Goal: Task Accomplishment & Management: Complete application form

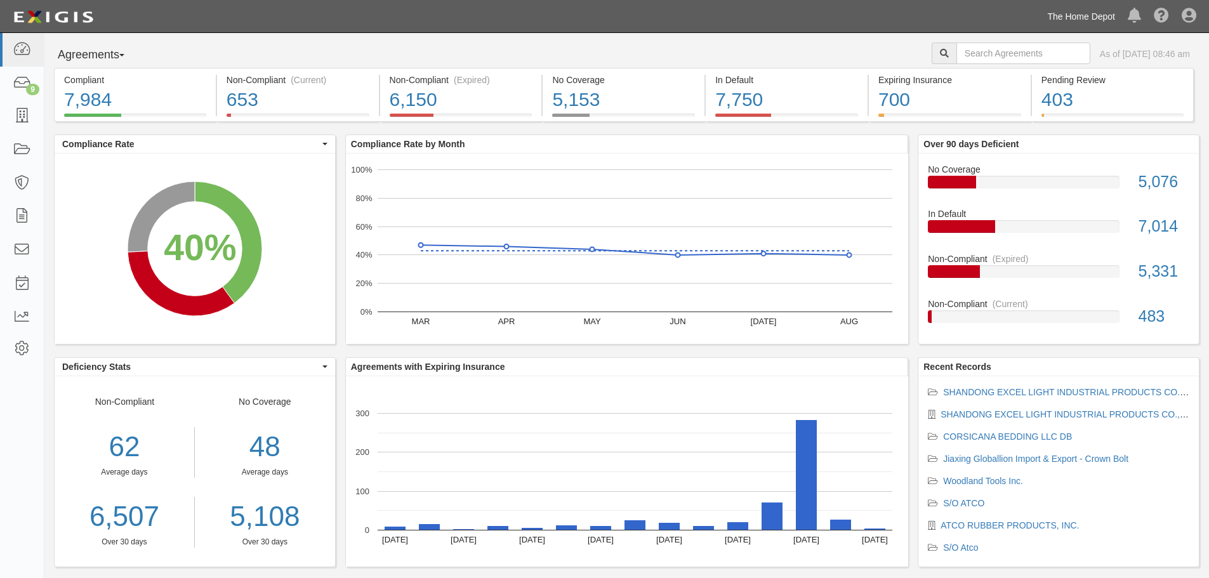
click at [1084, 11] on link "The Home Depot" at bounding box center [1081, 16] width 81 height 25
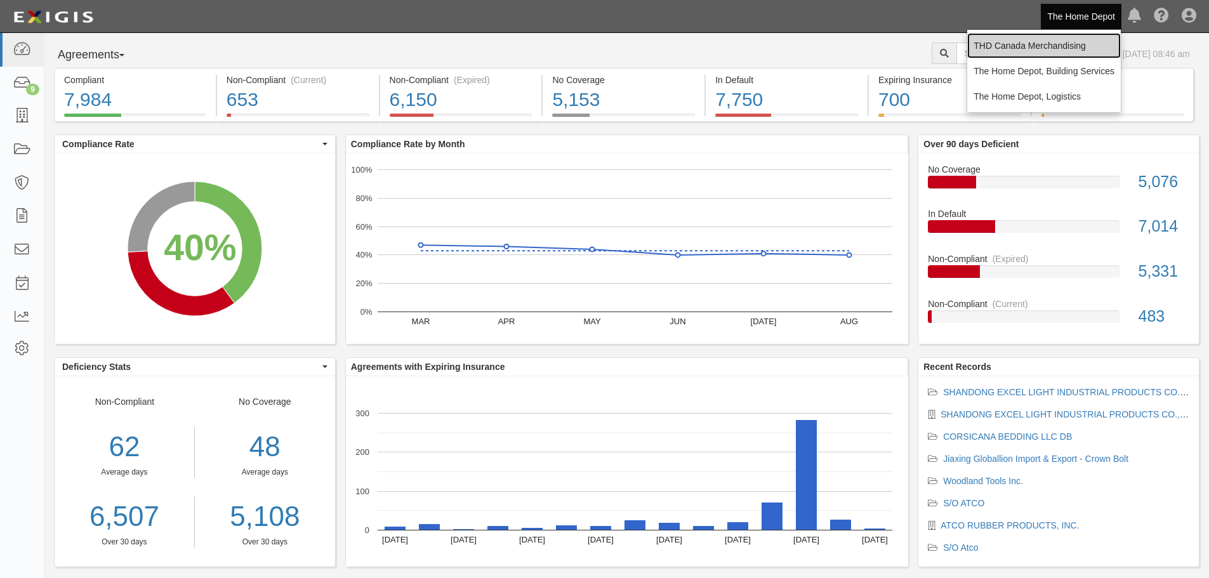
click at [1060, 48] on link "THD Canada Merchandising" at bounding box center [1044, 45] width 154 height 25
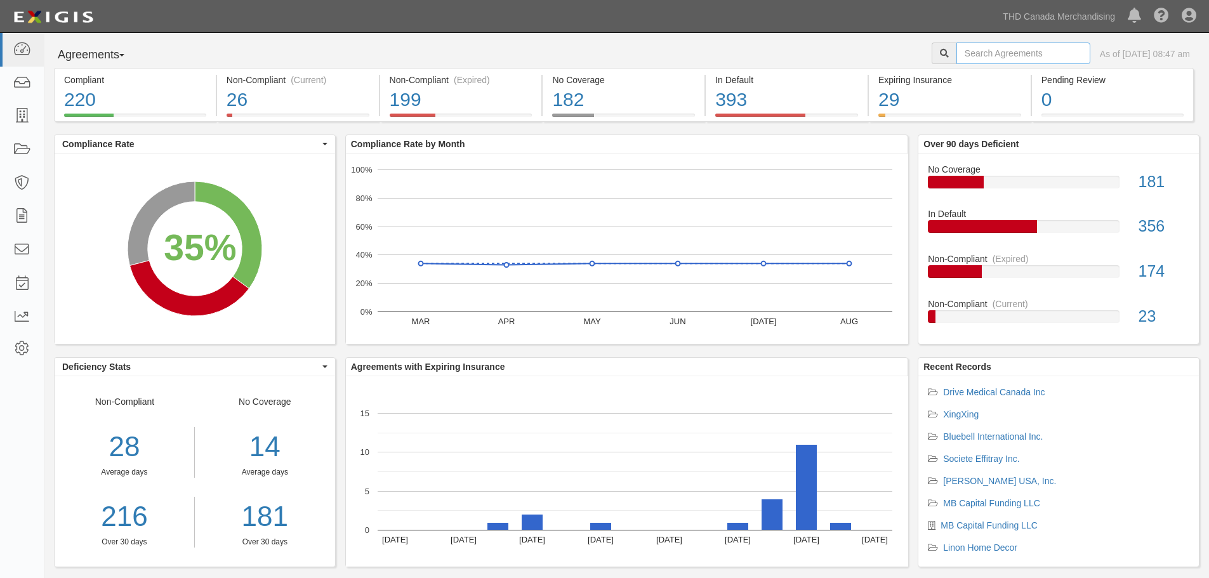
click at [991, 60] on input "text" at bounding box center [1023, 54] width 134 height 22
type input "tangshan"
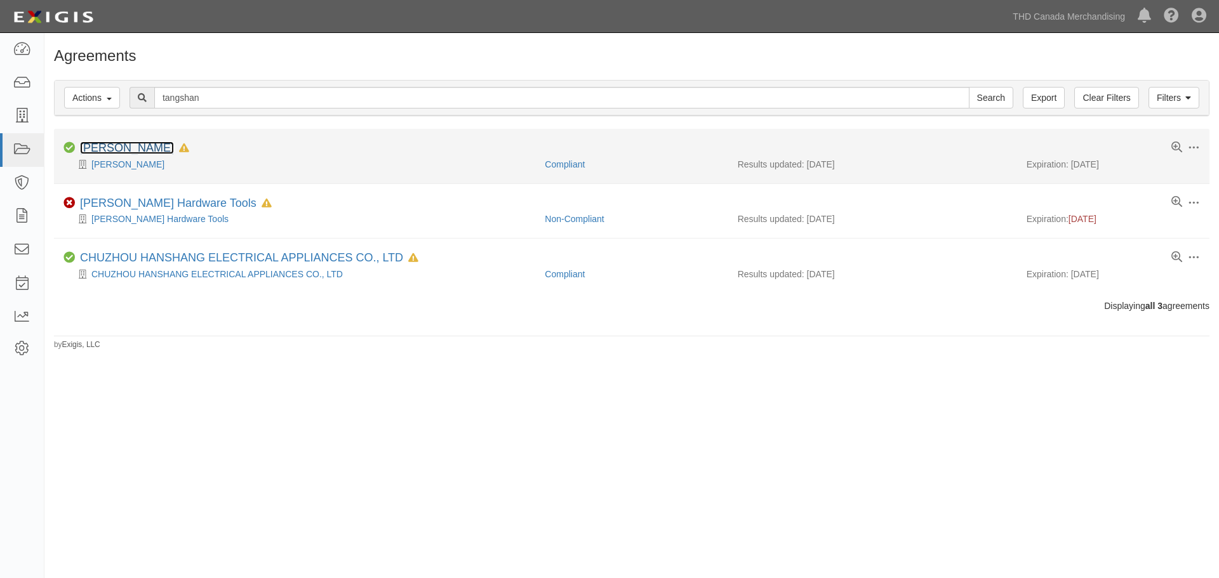
click at [135, 150] on link "[PERSON_NAME]" at bounding box center [127, 148] width 94 height 13
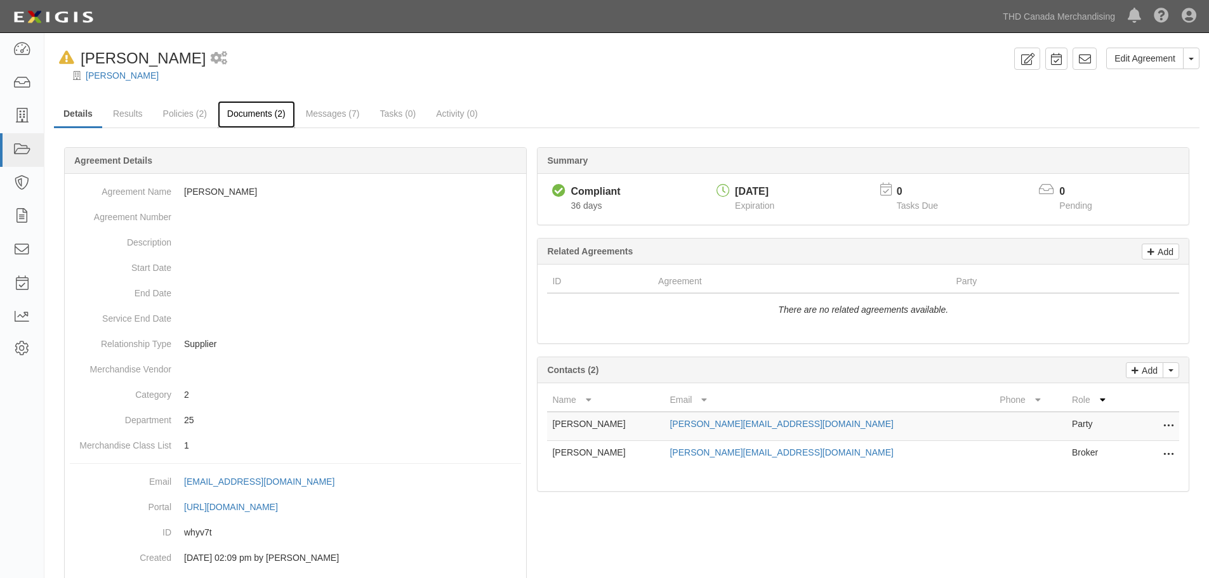
click at [246, 106] on link "Documents (2)" at bounding box center [256, 114] width 77 height 27
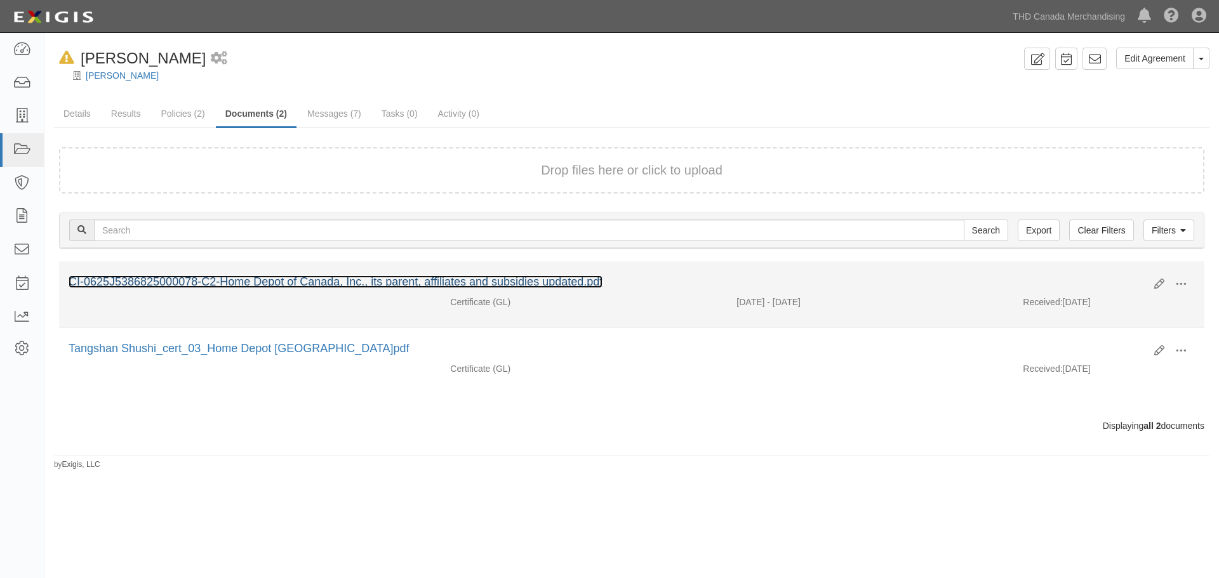
click at [345, 277] on link "CI-0625J5386825000078-C2-Home Depot of Canada, Inc., its parent, affiliates and…" at bounding box center [336, 281] width 534 height 13
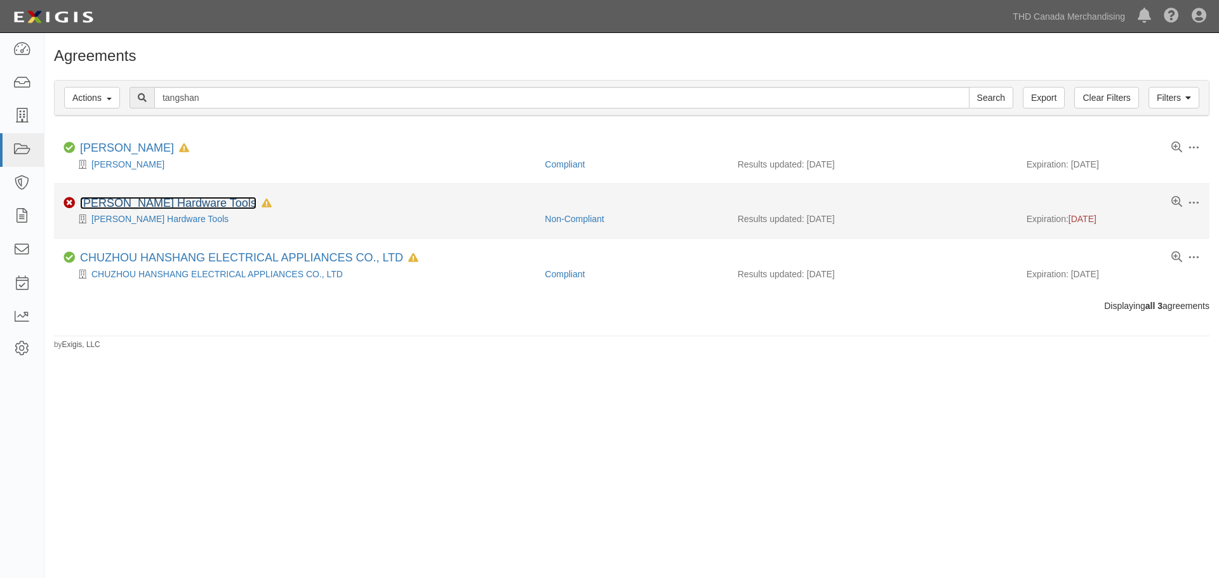
click at [201, 205] on link "[PERSON_NAME] Hardware Tools" at bounding box center [168, 203] width 176 height 13
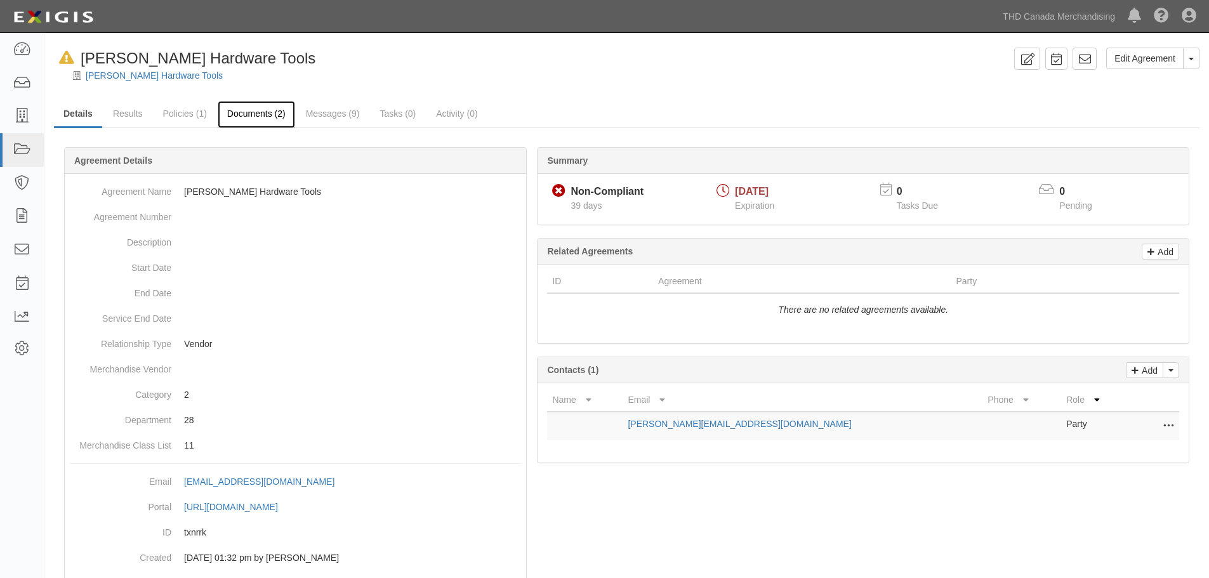
click at [260, 112] on link "Documents (2)" at bounding box center [256, 114] width 77 height 27
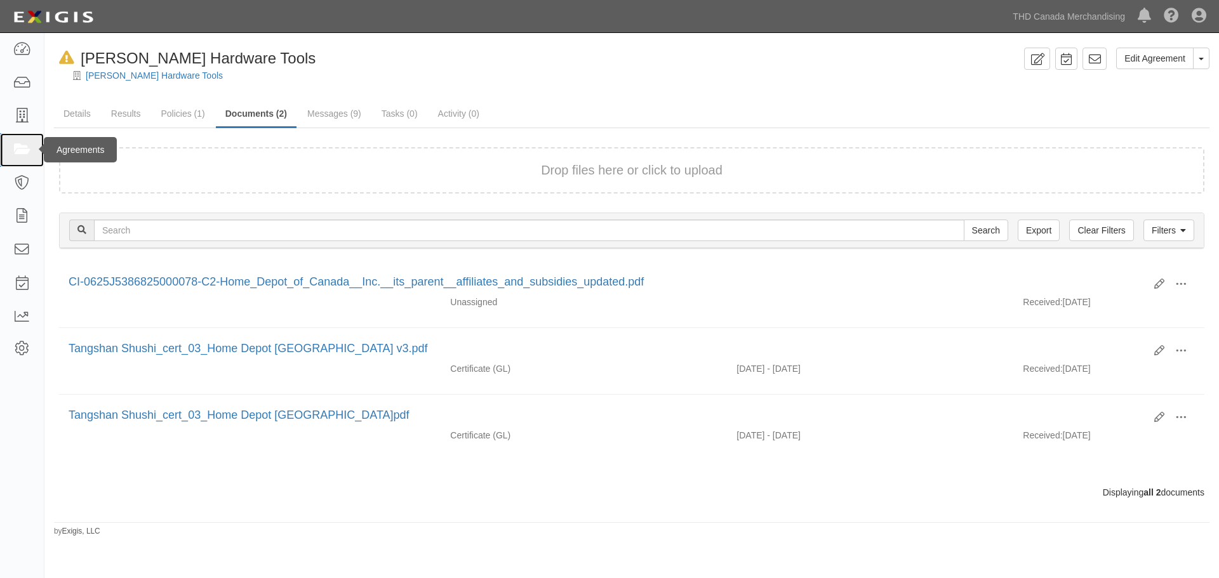
click at [19, 145] on icon at bounding box center [22, 150] width 18 height 15
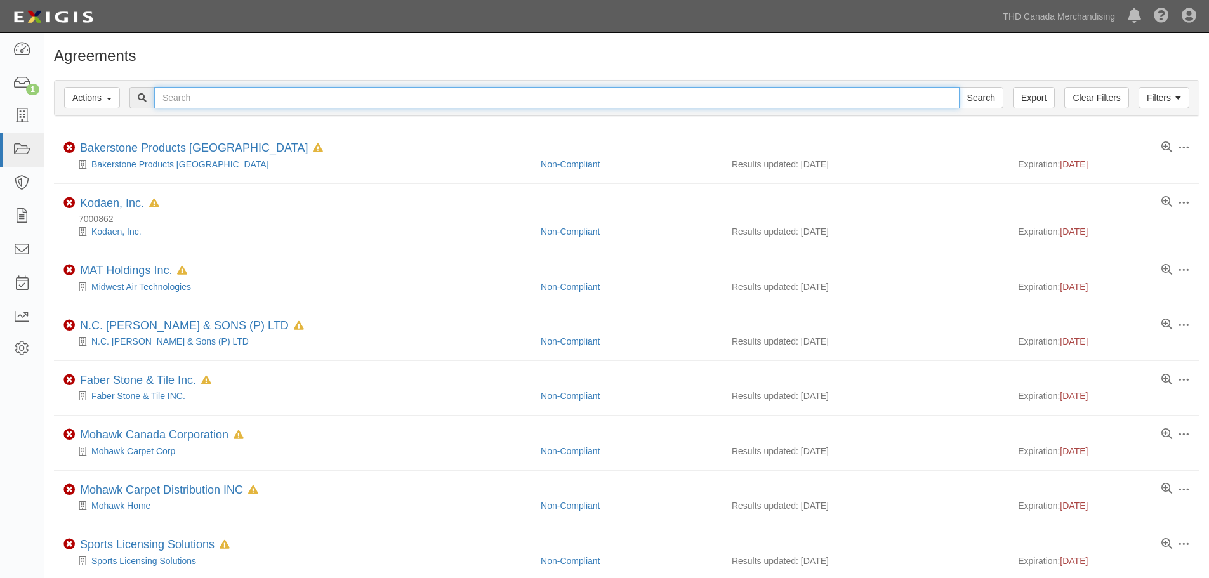
click at [230, 101] on input "text" at bounding box center [556, 98] width 805 height 22
type input "radon"
click at [959, 87] on input "Search" at bounding box center [981, 98] width 44 height 22
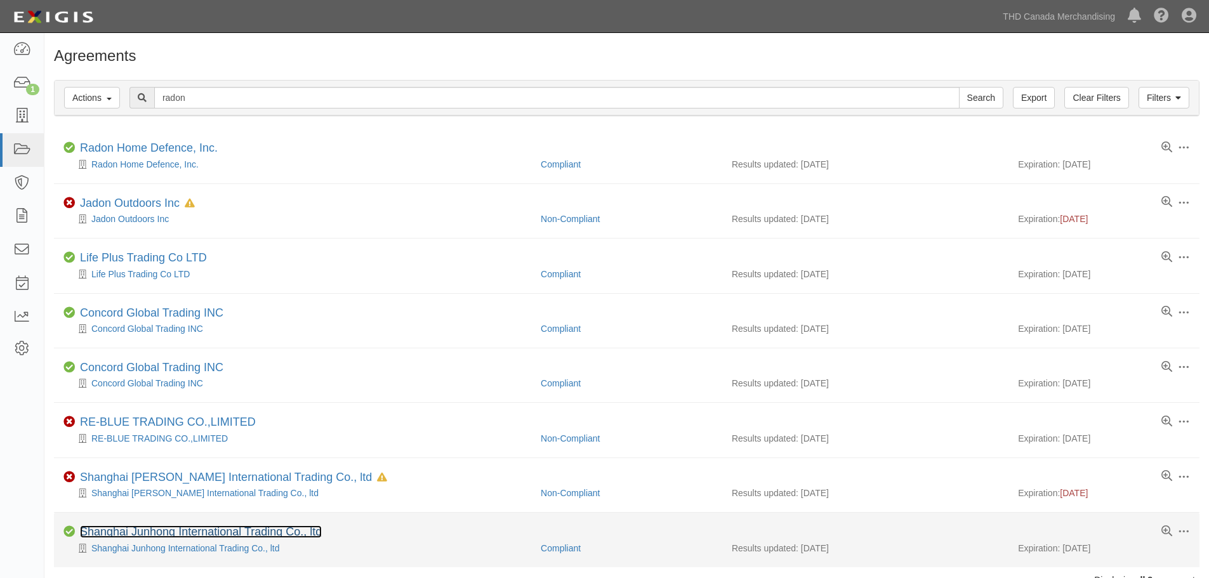
click at [212, 531] on link "Shanghai Junhong International Trading Co., ltd" at bounding box center [201, 532] width 242 height 13
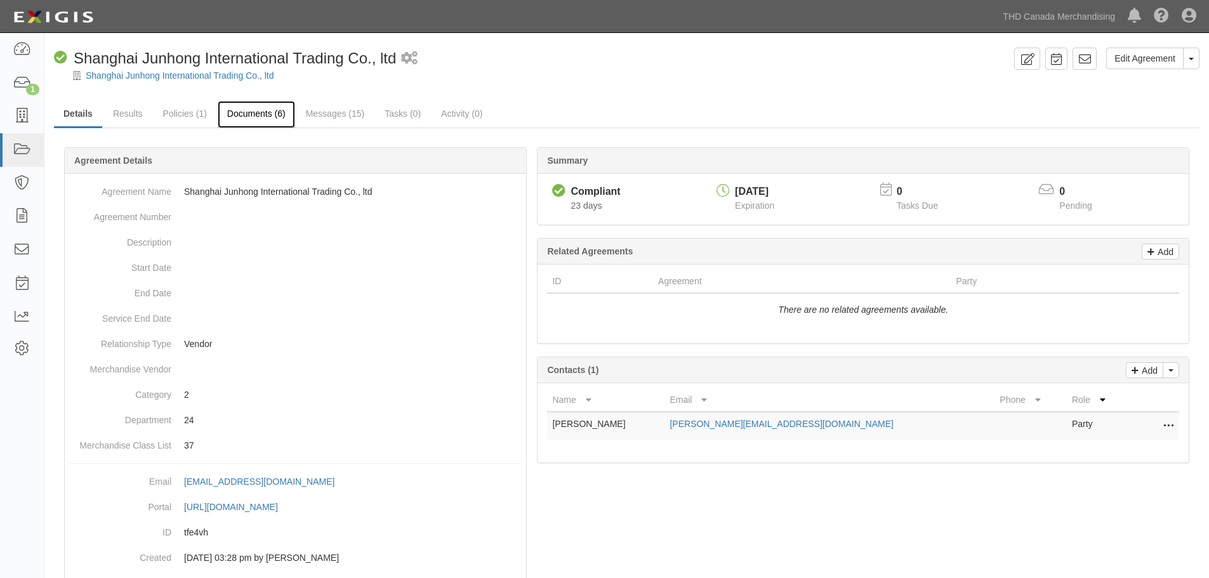
click at [241, 110] on link "Documents (6)" at bounding box center [256, 114] width 77 height 27
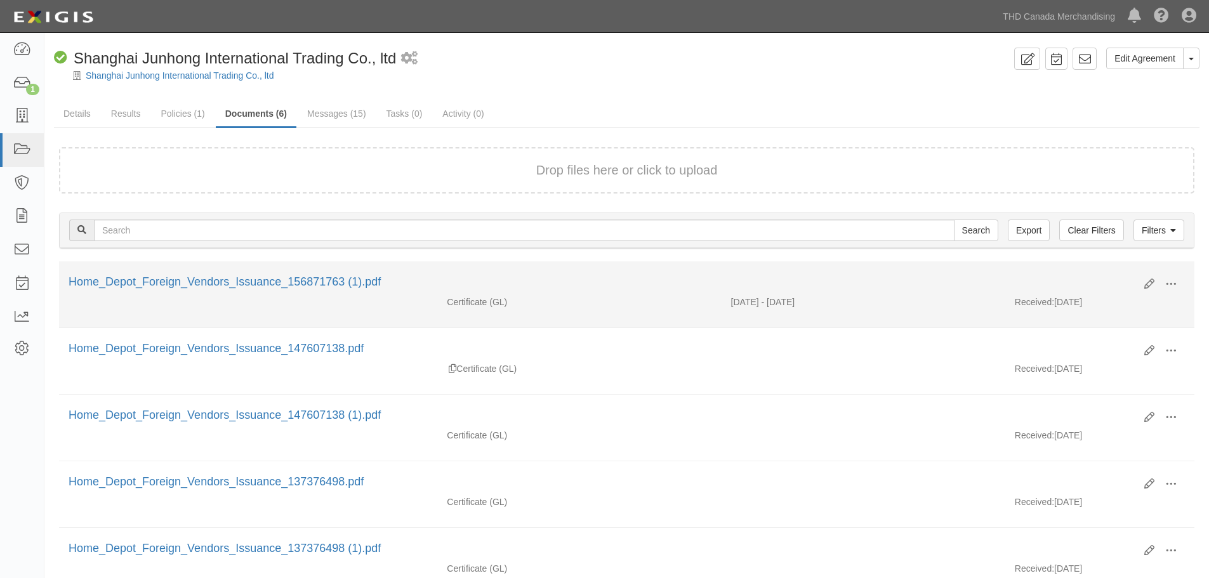
click at [263, 274] on div "Home_Depot_Foreign_Vendors_Issuance_156871763 (1).pdf" at bounding box center [602, 282] width 1066 height 17
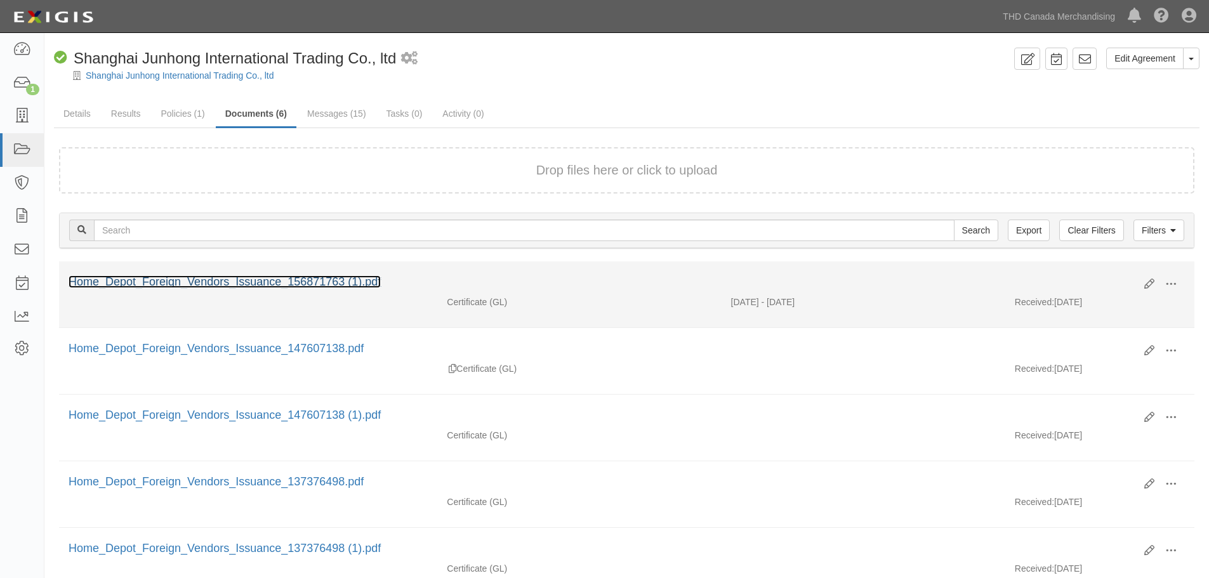
click at [259, 277] on link "Home_Depot_Foreign_Vendors_Issuance_156871763 (1).pdf" at bounding box center [225, 281] width 312 height 13
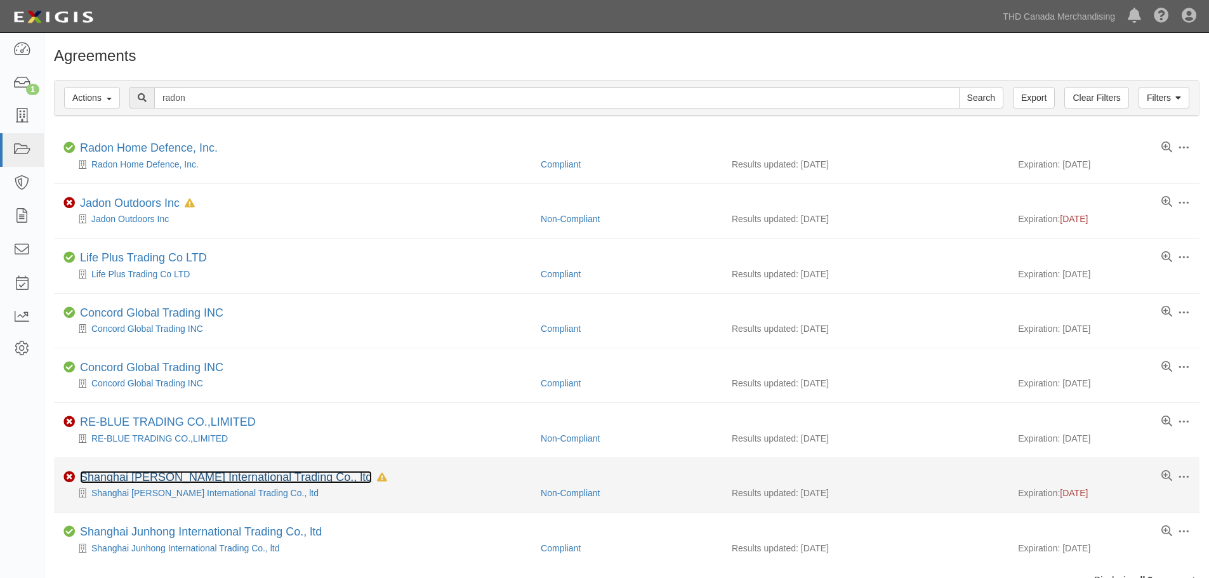
click at [157, 482] on link "Shanghai [PERSON_NAME] International Trading Co., ltd" at bounding box center [226, 477] width 292 height 13
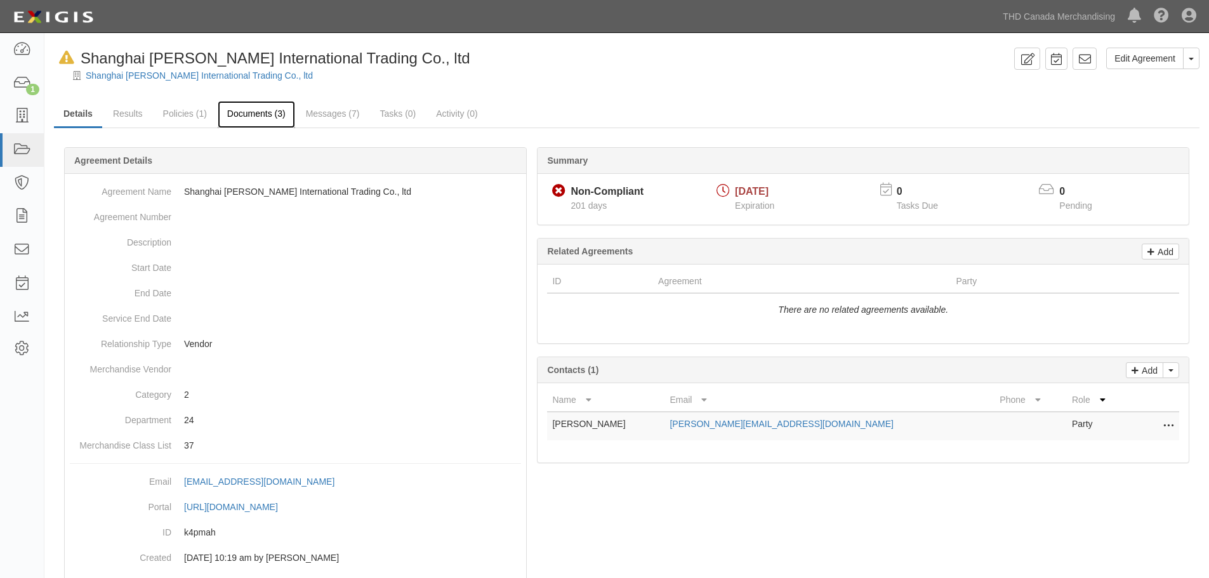
click at [243, 123] on link "Documents (3)" at bounding box center [256, 114] width 77 height 27
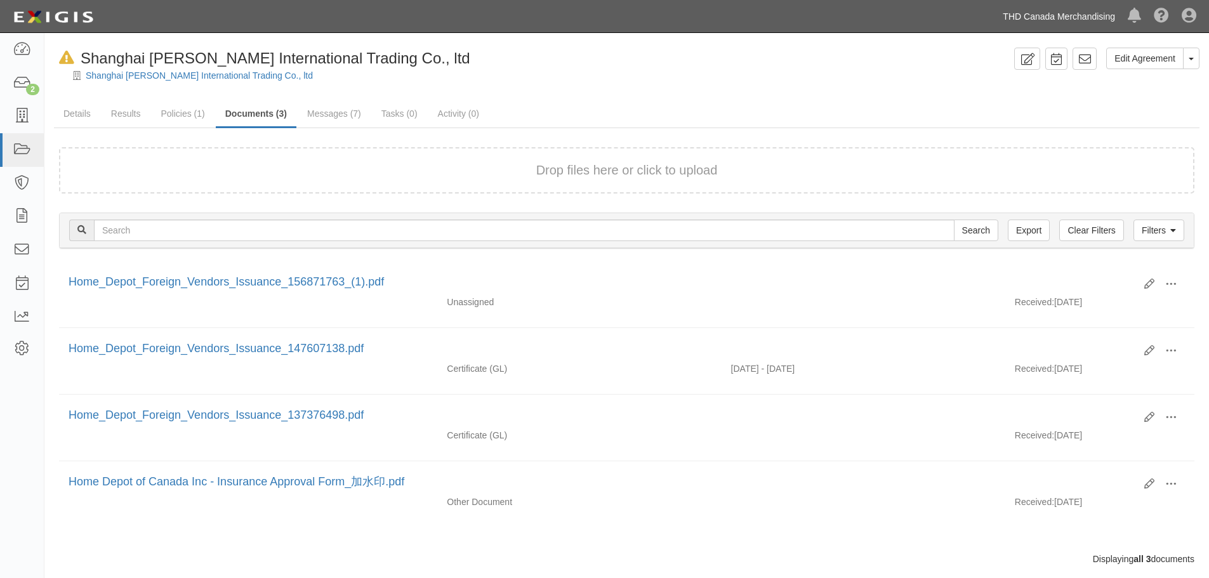
click at [1051, 17] on link "THD Canada Merchandising" at bounding box center [1058, 16] width 125 height 25
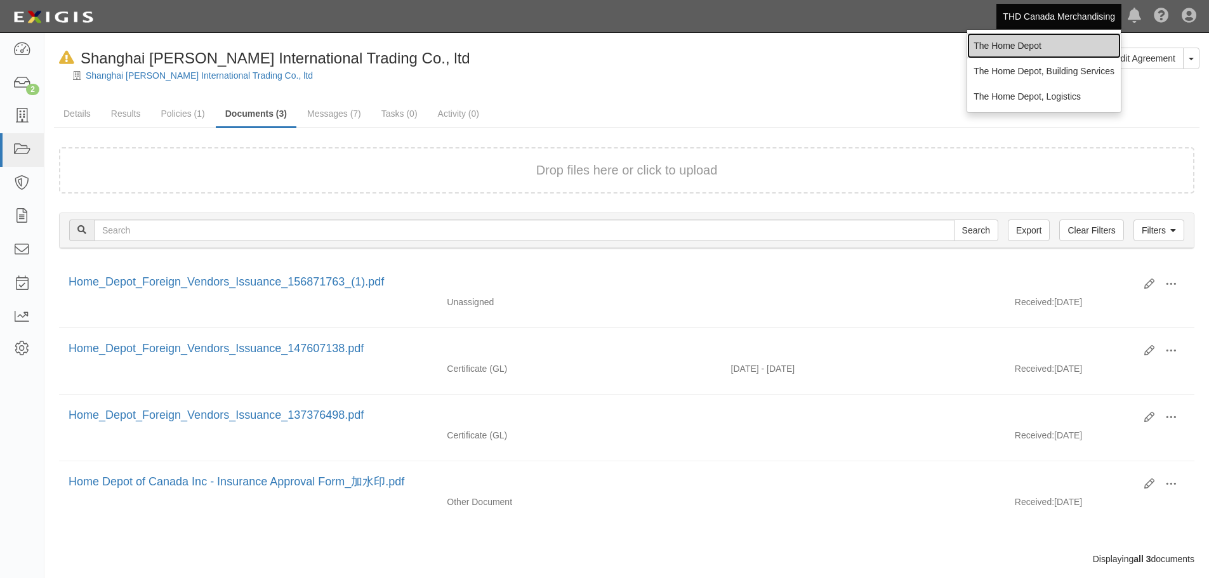
click at [1018, 36] on link "The Home Depot" at bounding box center [1044, 45] width 154 height 25
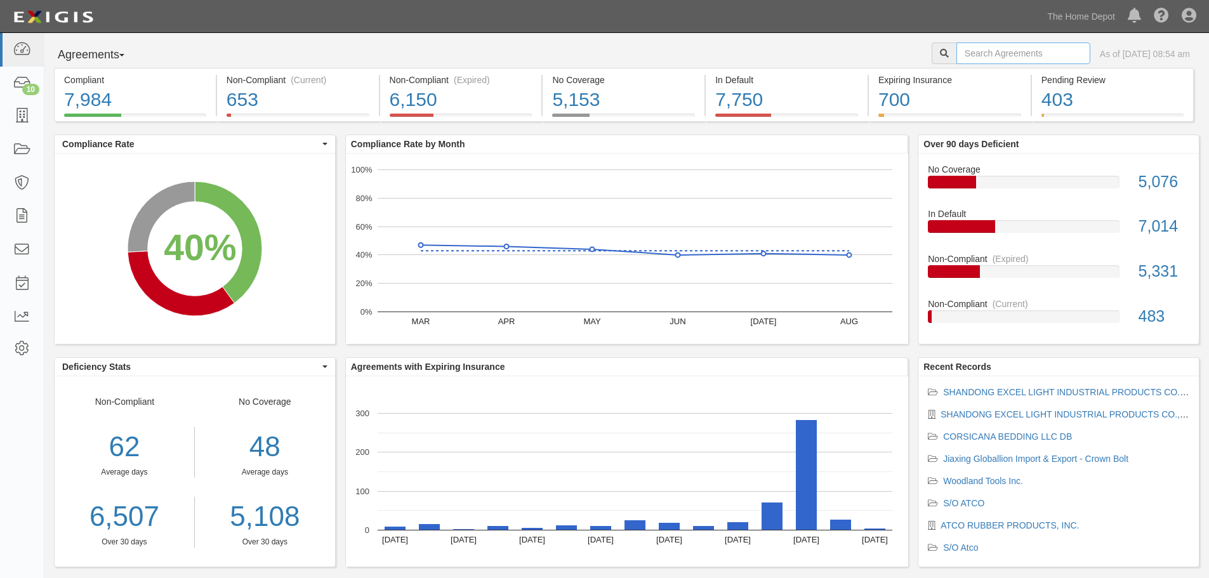
click at [1009, 44] on input "text" at bounding box center [1023, 54] width 134 height 22
type input "cardiff"
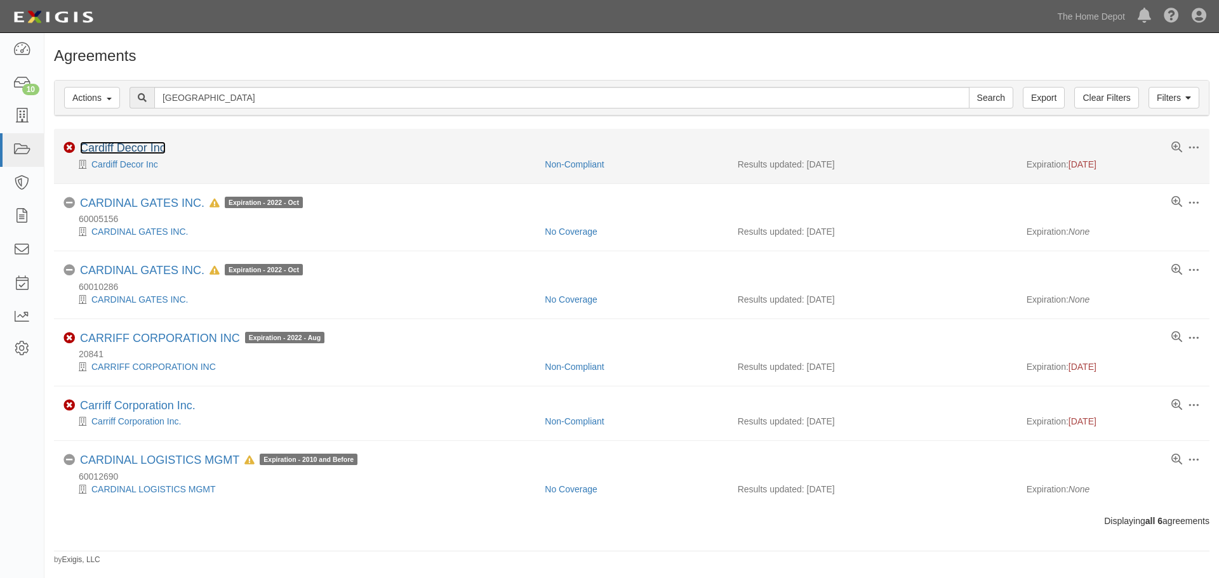
click at [122, 147] on link "Cardiff Decor Inc" at bounding box center [123, 148] width 86 height 13
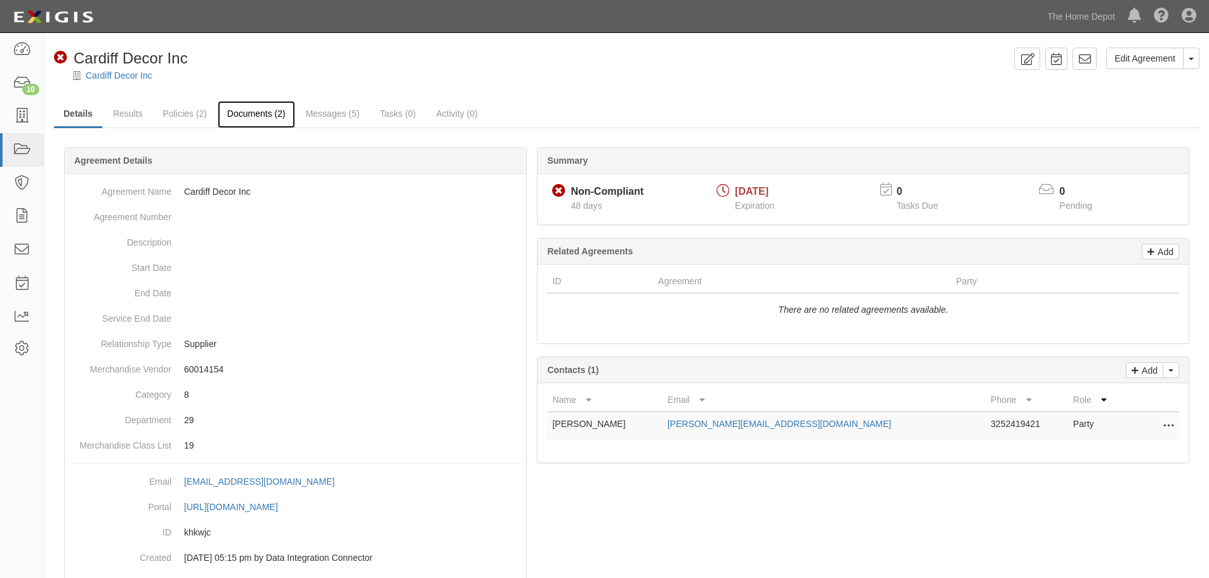
click at [277, 116] on link "Documents (2)" at bounding box center [256, 114] width 77 height 27
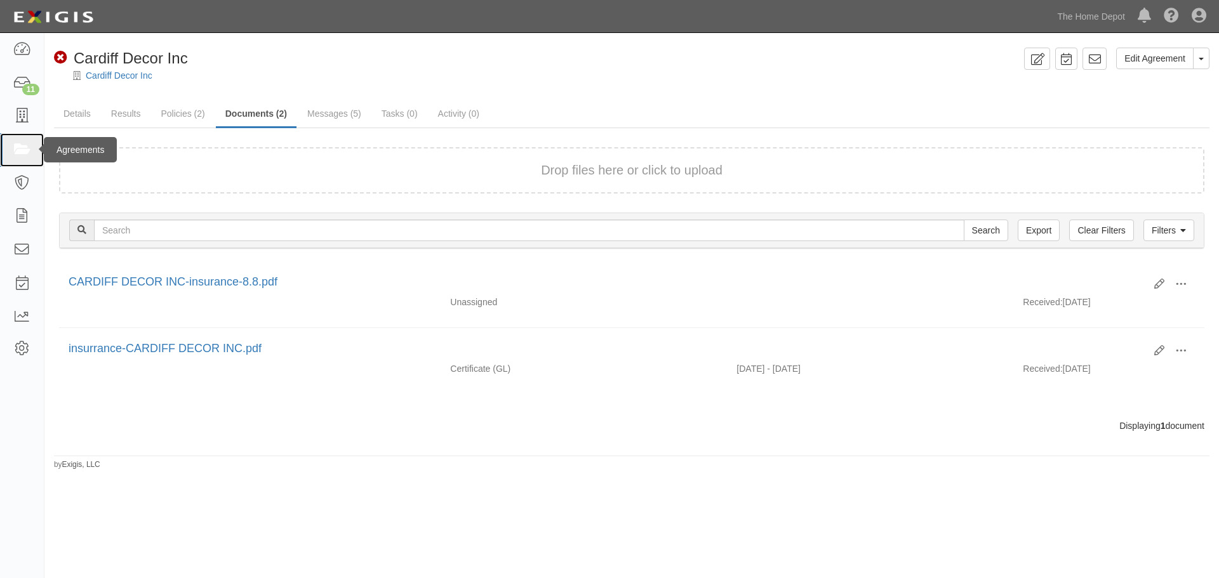
click at [18, 147] on icon at bounding box center [22, 150] width 18 height 15
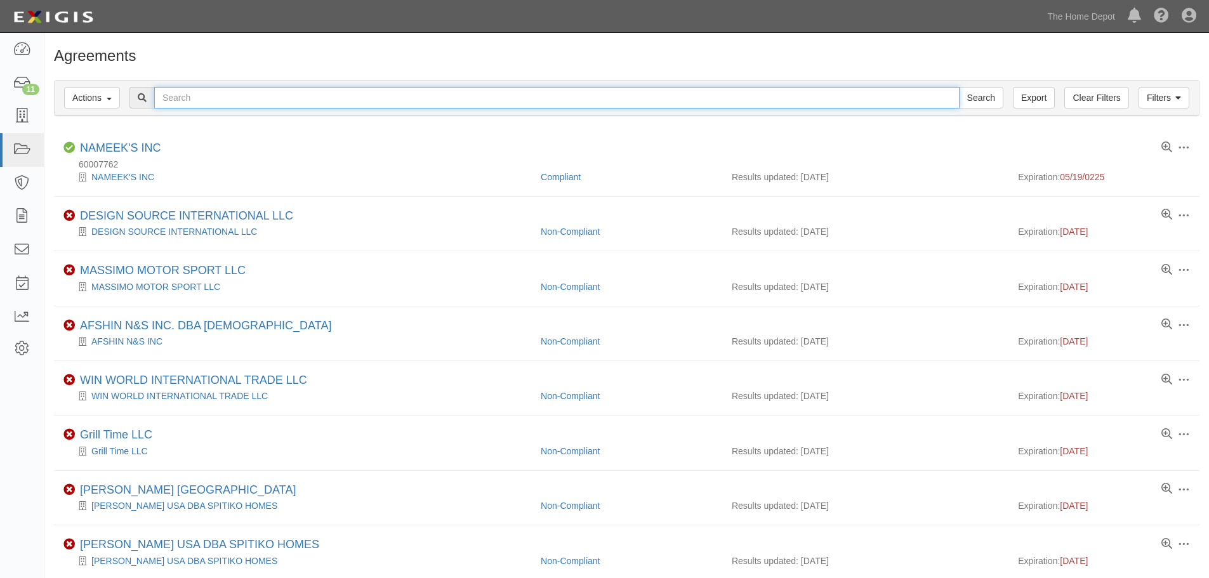
click at [187, 93] on input "text" at bounding box center [556, 98] width 805 height 22
type input "china"
click at [959, 87] on input "Search" at bounding box center [981, 98] width 44 height 22
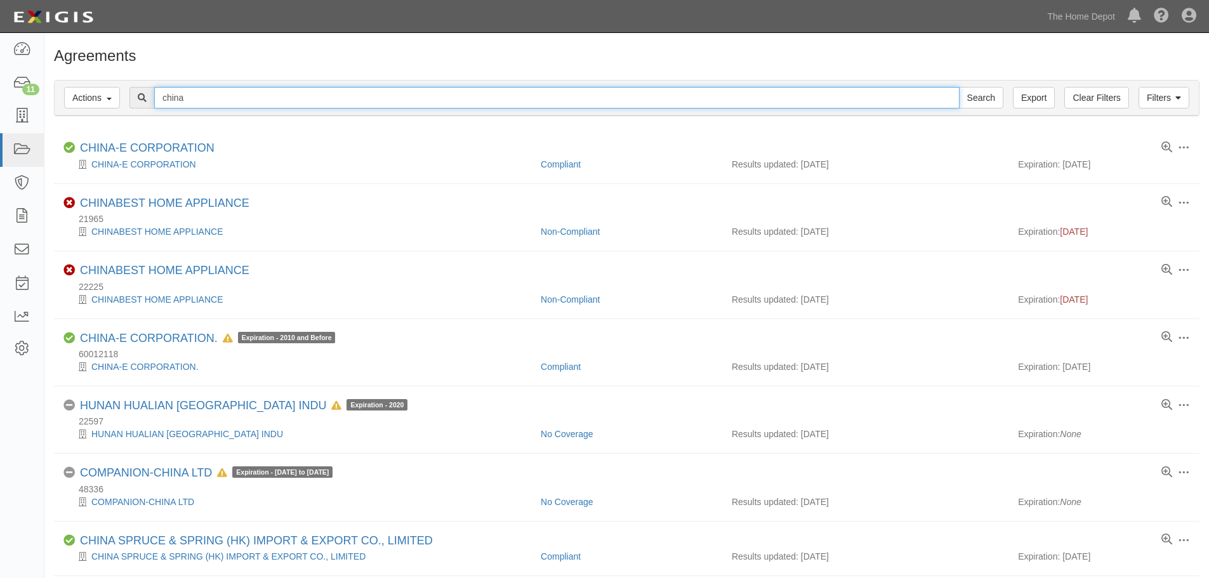
drag, startPoint x: 216, startPoint y: 103, endPoint x: 122, endPoint y: 87, distance: 96.0
click at [122, 87] on div "china Search" at bounding box center [626, 98] width 1125 height 22
type input "mint"
click at [959, 87] on input "Search" at bounding box center [981, 98] width 44 height 22
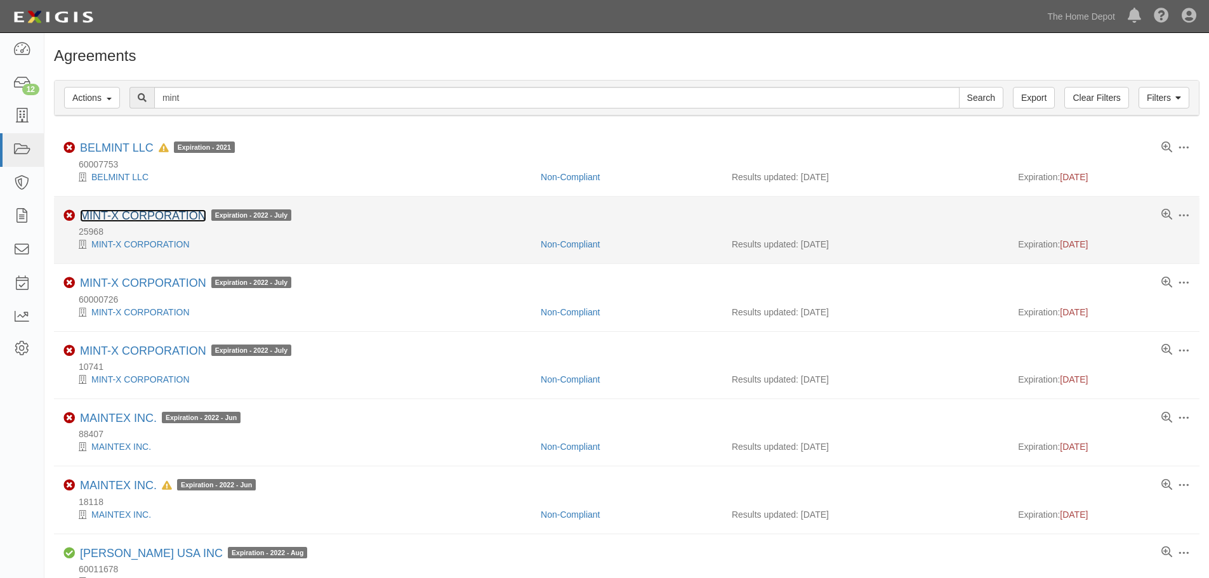
click at [128, 216] on link "MINT-X CORPORATION" at bounding box center [143, 215] width 126 height 13
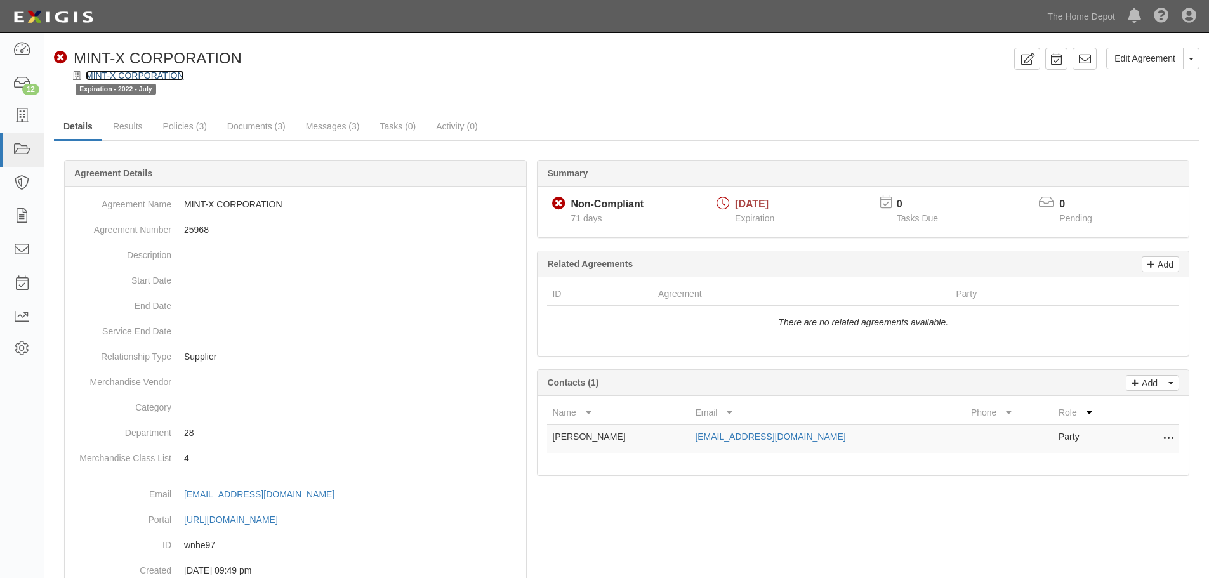
click at [147, 75] on link "MINT-X CORPORATION" at bounding box center [135, 75] width 98 height 10
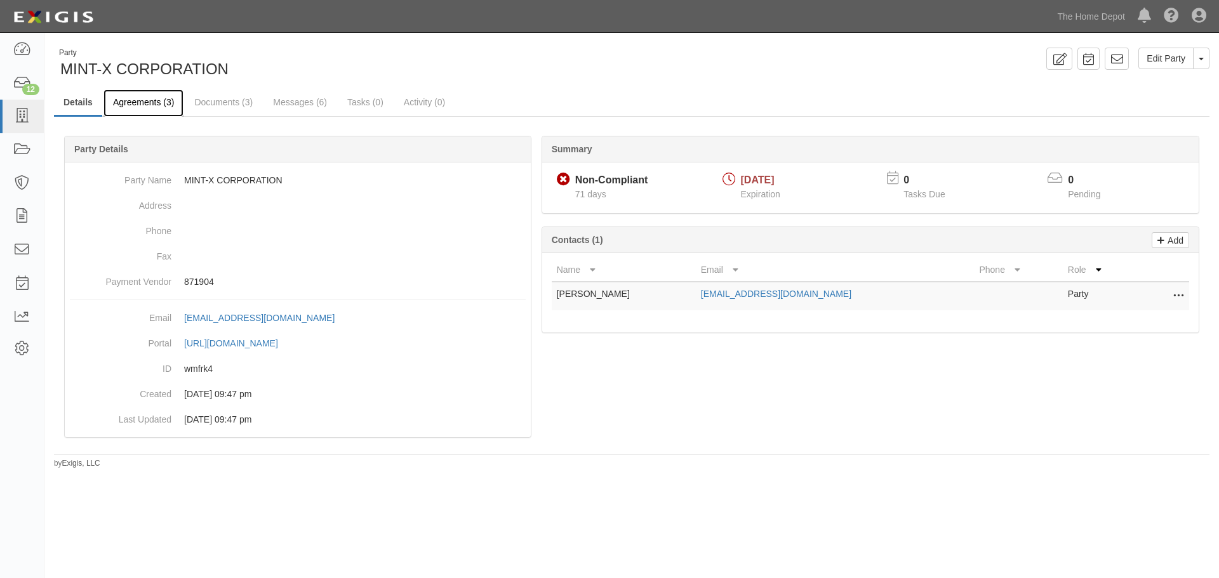
click at [148, 100] on link "Agreements (3)" at bounding box center [143, 102] width 80 height 27
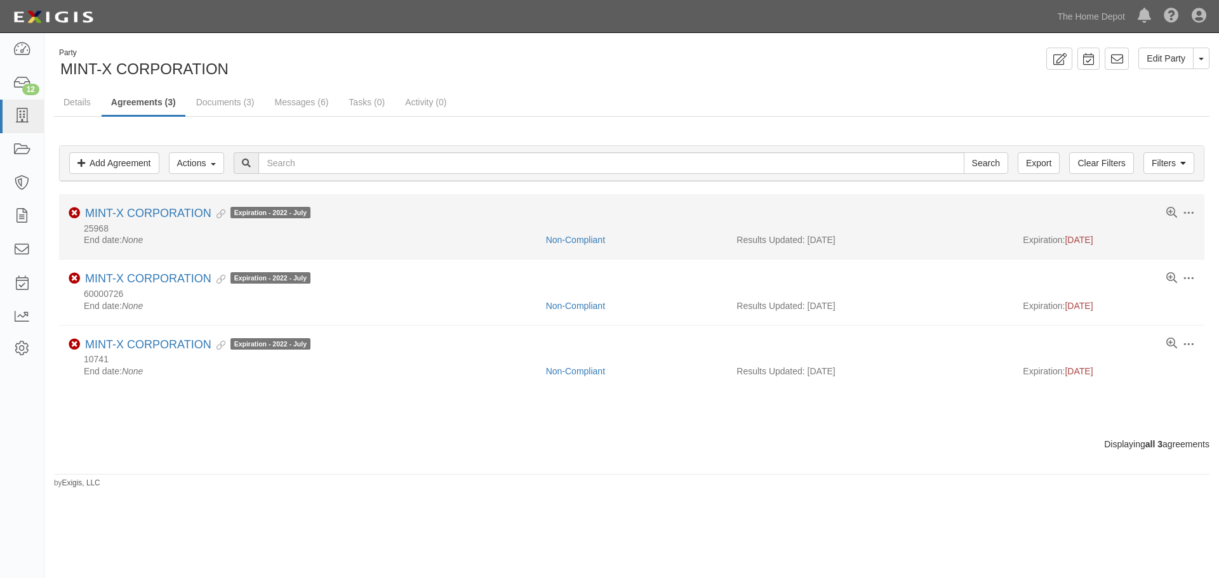
click at [152, 205] on li "Toggle Agreement Dropdown Edit Log activity Add task Send message Archive Delet…" at bounding box center [631, 226] width 1145 height 65
click at [154, 211] on link "MINT-X CORPORATION" at bounding box center [148, 213] width 126 height 13
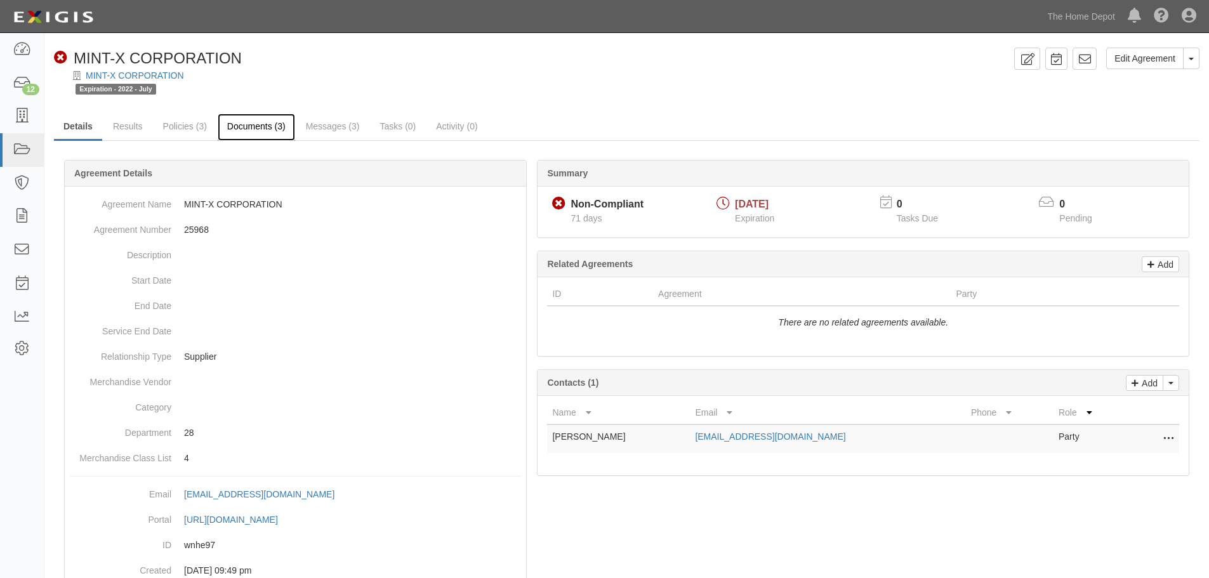
click at [258, 127] on link "Documents (3)" at bounding box center [256, 127] width 77 height 27
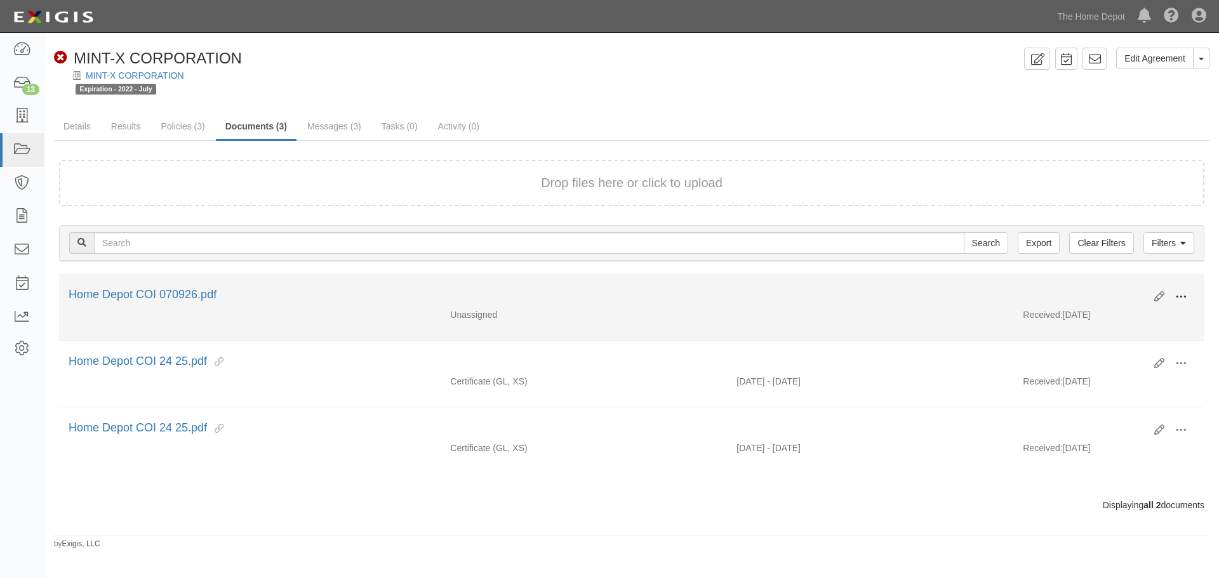
click at [1181, 293] on span at bounding box center [1180, 296] width 11 height 11
click at [1103, 296] on link "Edit" at bounding box center [1119, 292] width 100 height 23
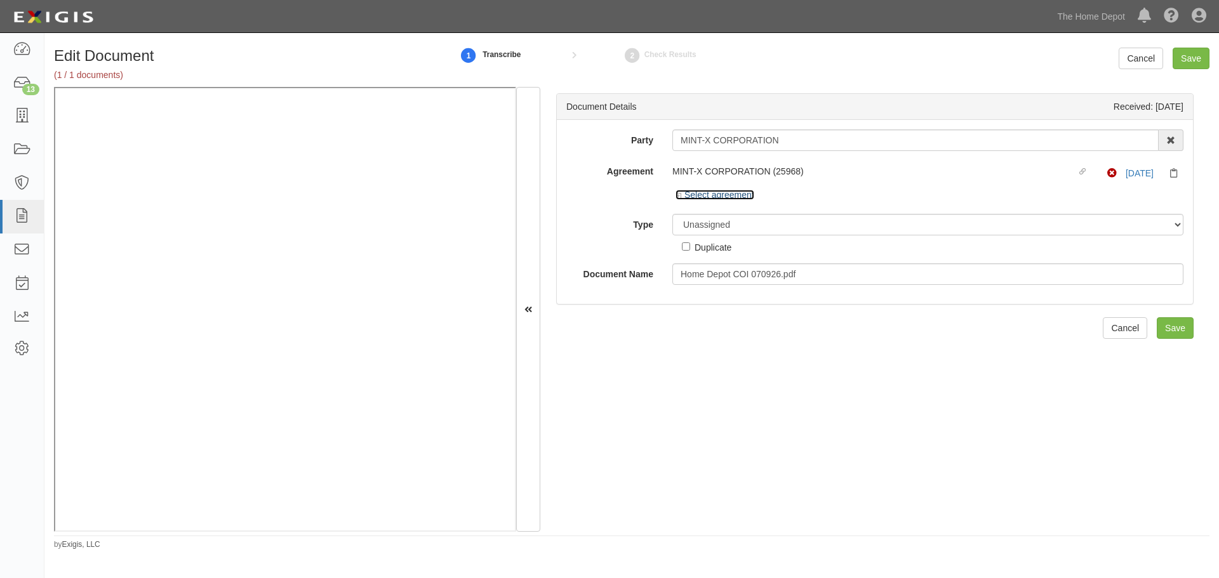
click at [677, 197] on icon at bounding box center [679, 196] width 9 height 6
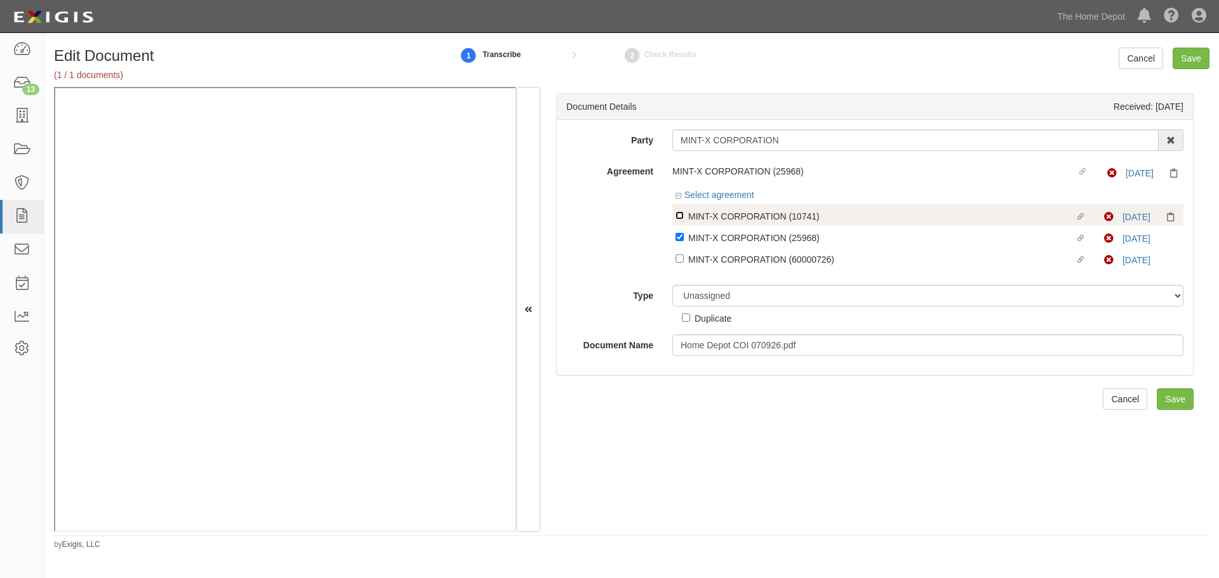
click at [681, 218] on input "Linked agreement MINT-X CORPORATION (10741) Linked agreement" at bounding box center [679, 215] width 8 height 8
checkbox input "true"
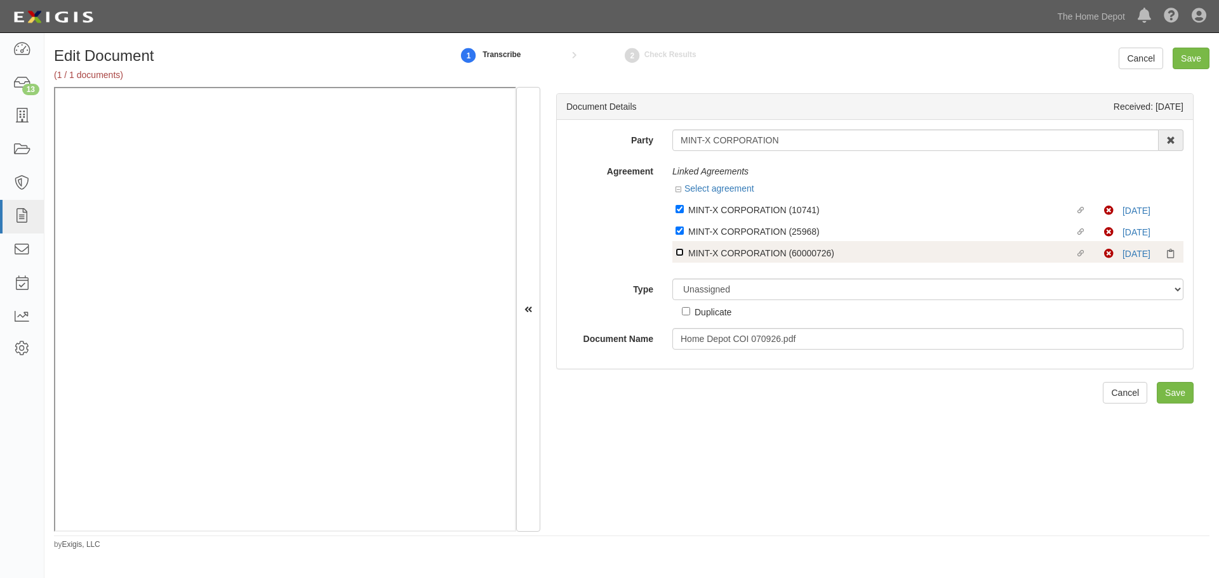
click at [680, 253] on input "Linked agreement MINT-X CORPORATION (60000726) Linked agreement" at bounding box center [679, 252] width 8 height 8
checkbox input "true"
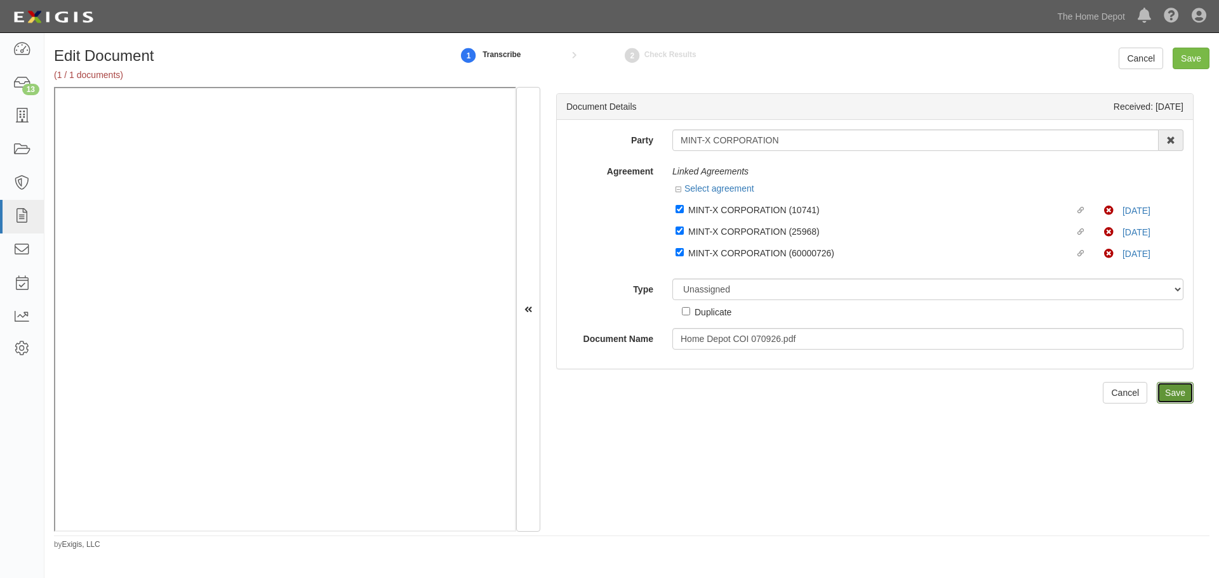
click at [1161, 385] on input "Save" at bounding box center [1174, 393] width 37 height 22
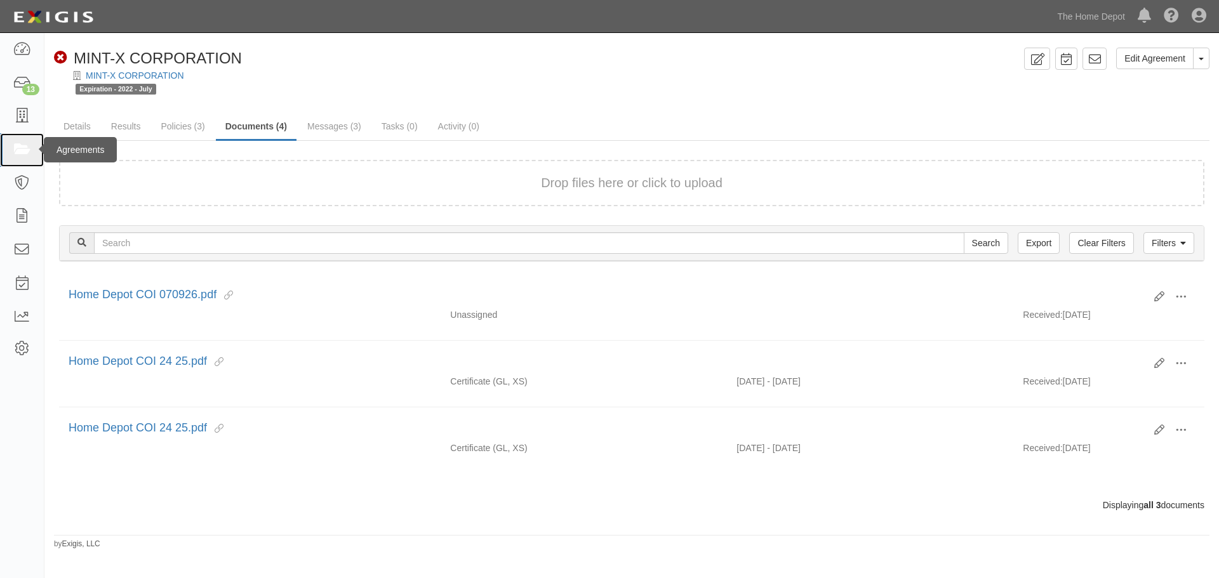
click at [25, 150] on icon at bounding box center [22, 150] width 18 height 15
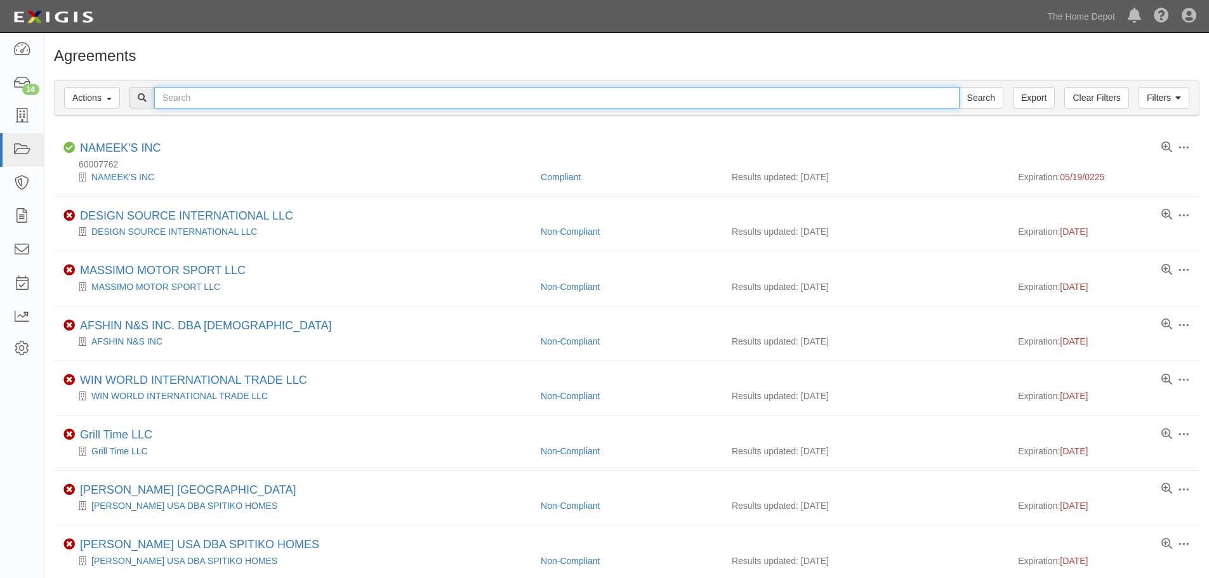
click at [239, 99] on input "text" at bounding box center [556, 98] width 805 height 22
type input "wallquest"
click at [959, 87] on input "Search" at bounding box center [981, 98] width 44 height 22
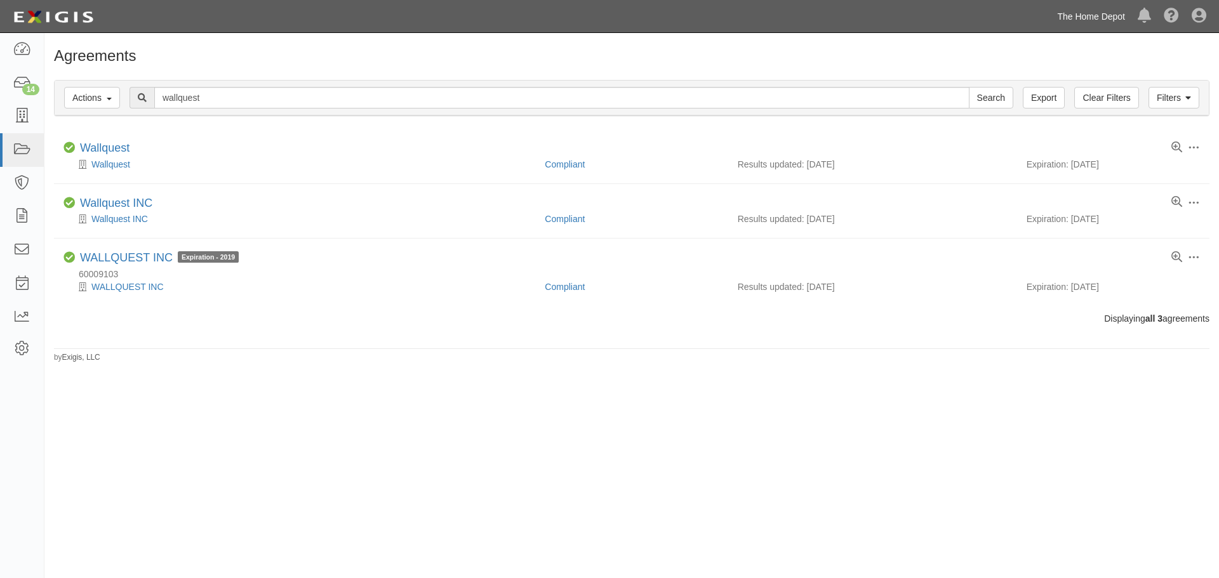
click at [1108, 16] on link "The Home Depot" at bounding box center [1090, 16] width 81 height 25
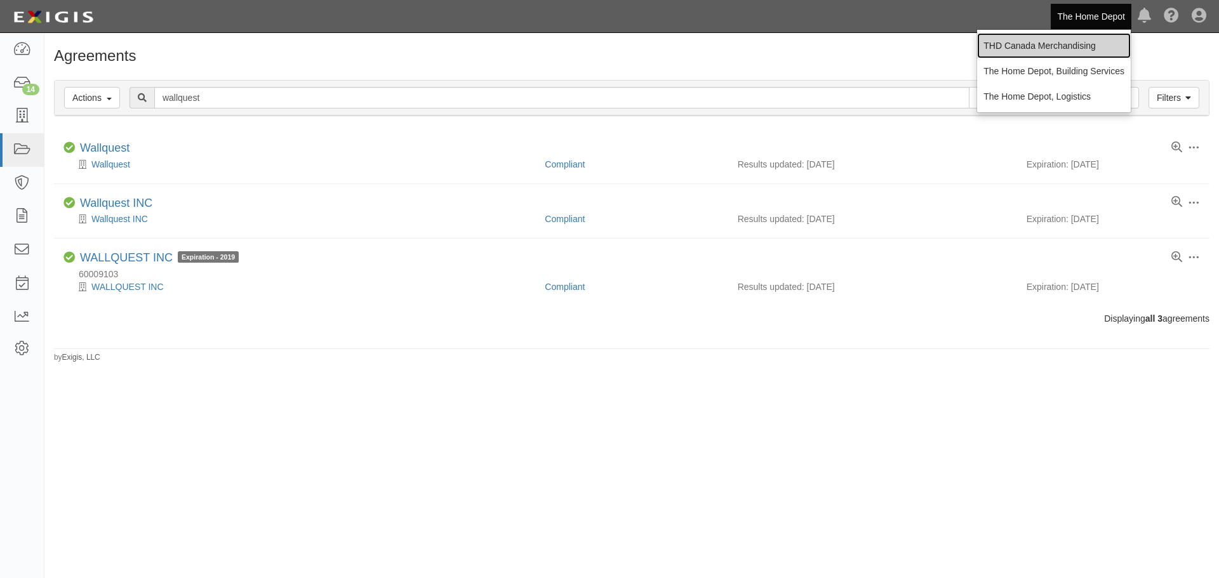
click at [1068, 44] on link "THD Canada Merchandising" at bounding box center [1054, 45] width 154 height 25
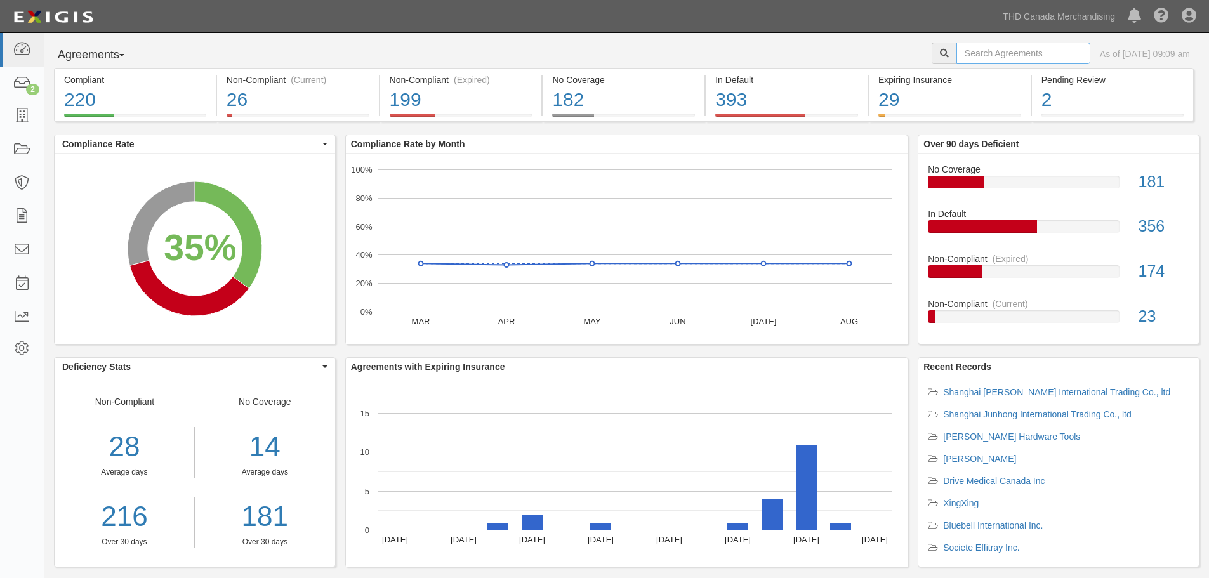
click at [1034, 59] on input "text" at bounding box center [1023, 54] width 134 height 22
type input "roborock"
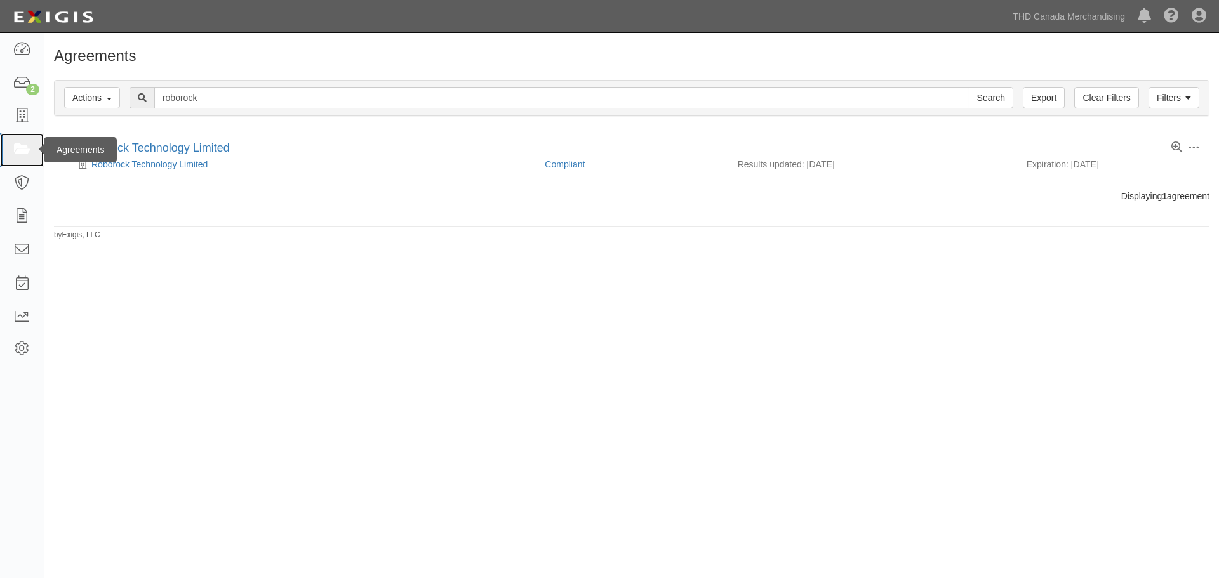
click at [23, 148] on icon at bounding box center [22, 150] width 18 height 15
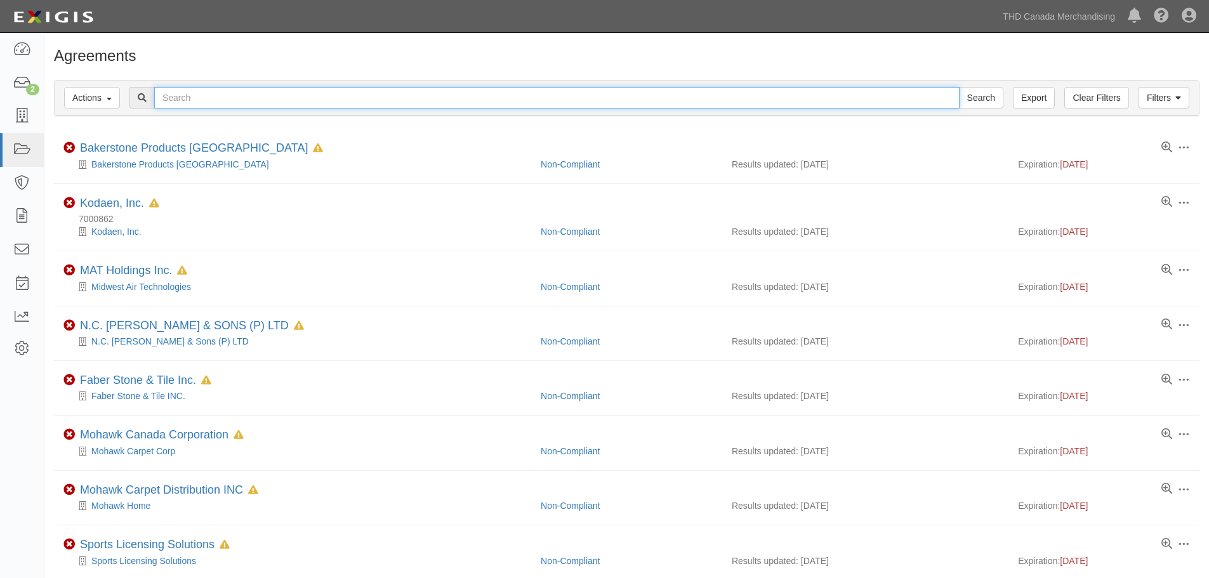
click at [250, 102] on input "text" at bounding box center [556, 98] width 805 height 22
type input "kbj trading"
click at [959, 87] on input "Search" at bounding box center [981, 98] width 44 height 22
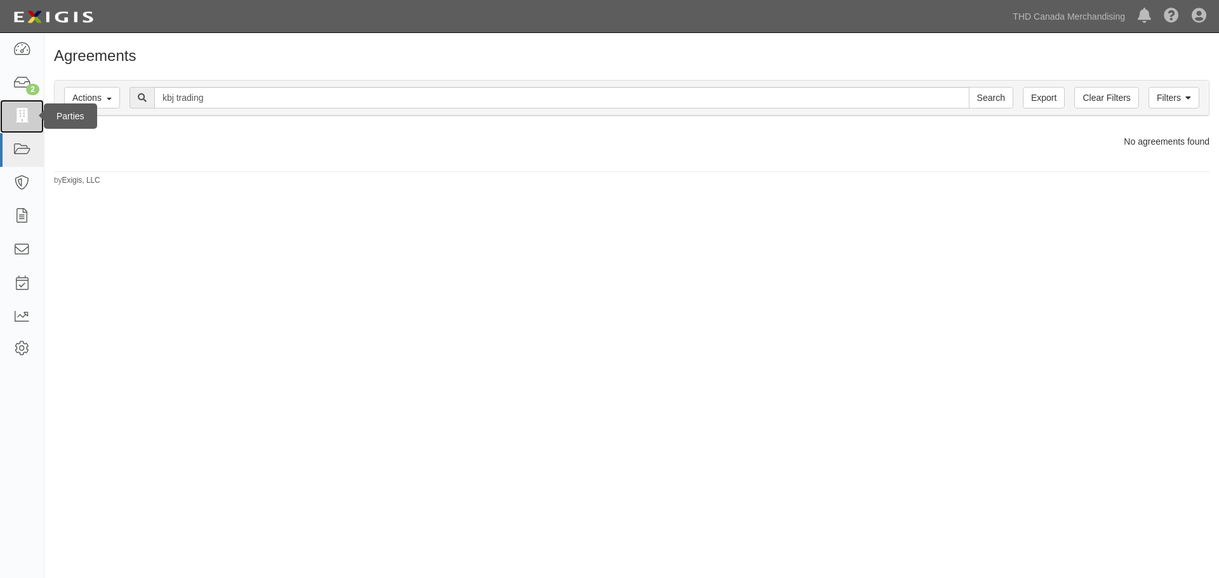
click at [25, 118] on icon at bounding box center [22, 116] width 18 height 15
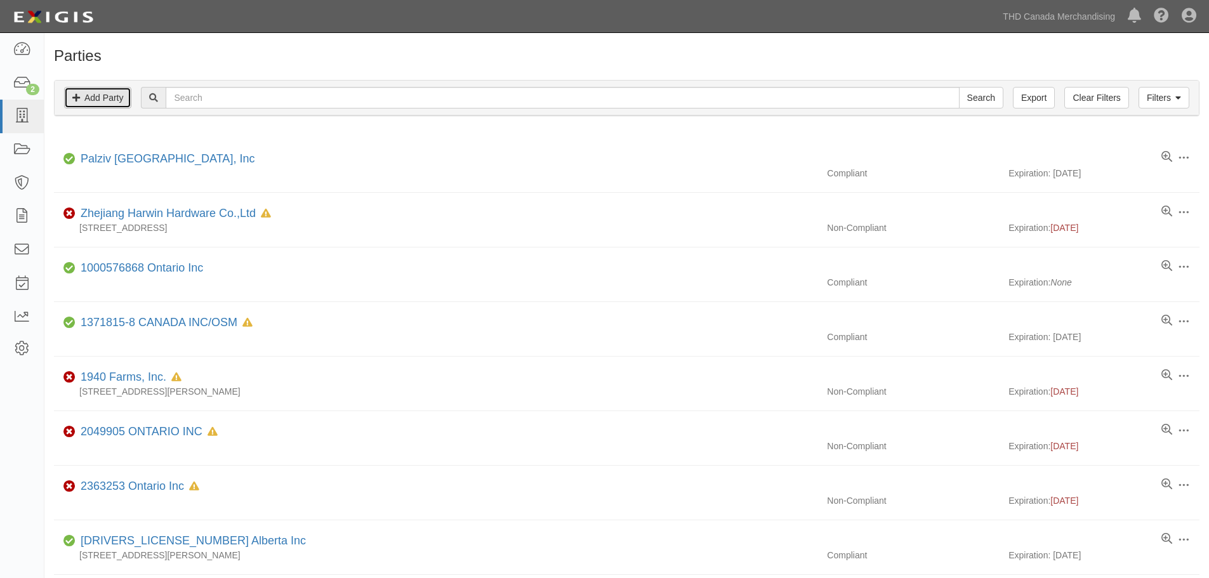
click at [91, 98] on link "Add Party" at bounding box center [97, 98] width 67 height 22
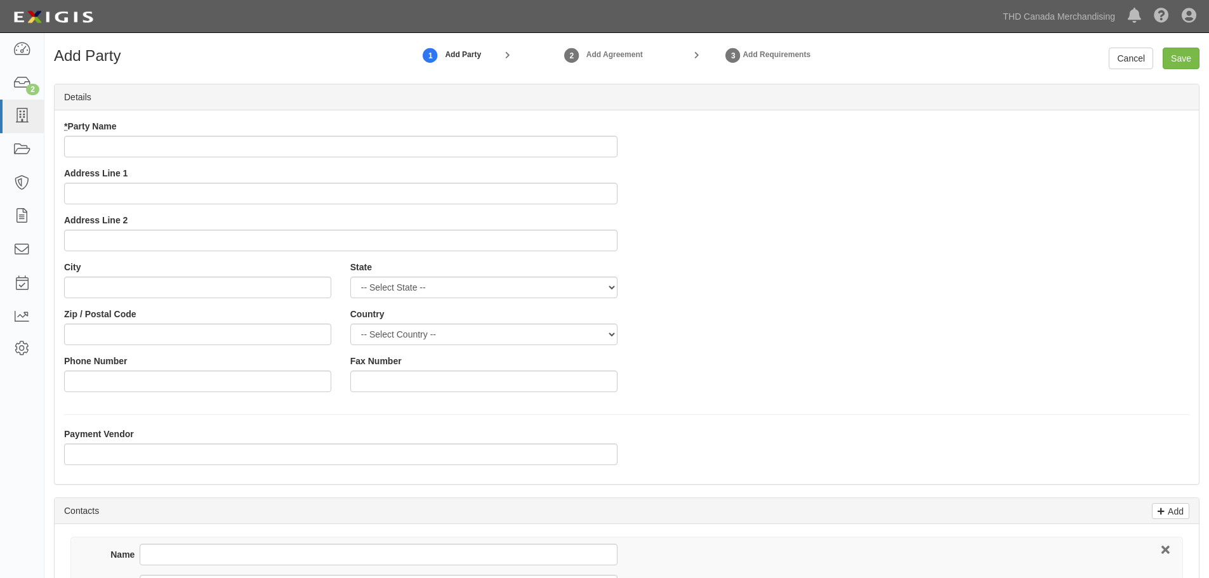
click at [205, 150] on input "* Party Name" at bounding box center [340, 147] width 553 height 22
type input "KBJ Trading LLC"
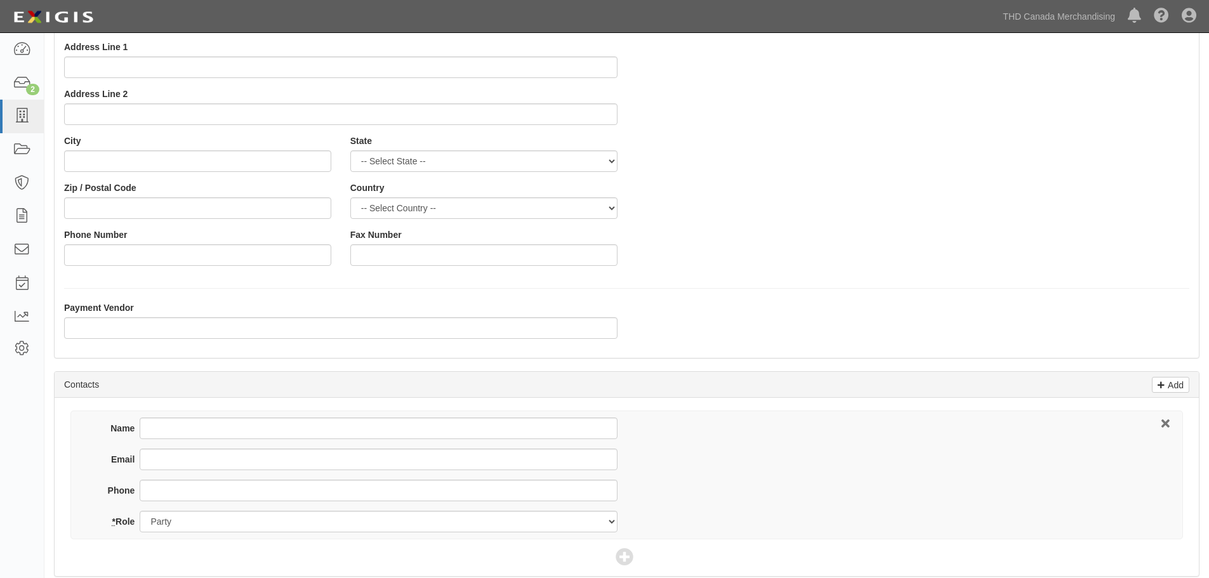
scroll to position [127, 0]
click at [171, 430] on input "Name" at bounding box center [378, 428] width 477 height 22
type input "[PERSON_NAME]"
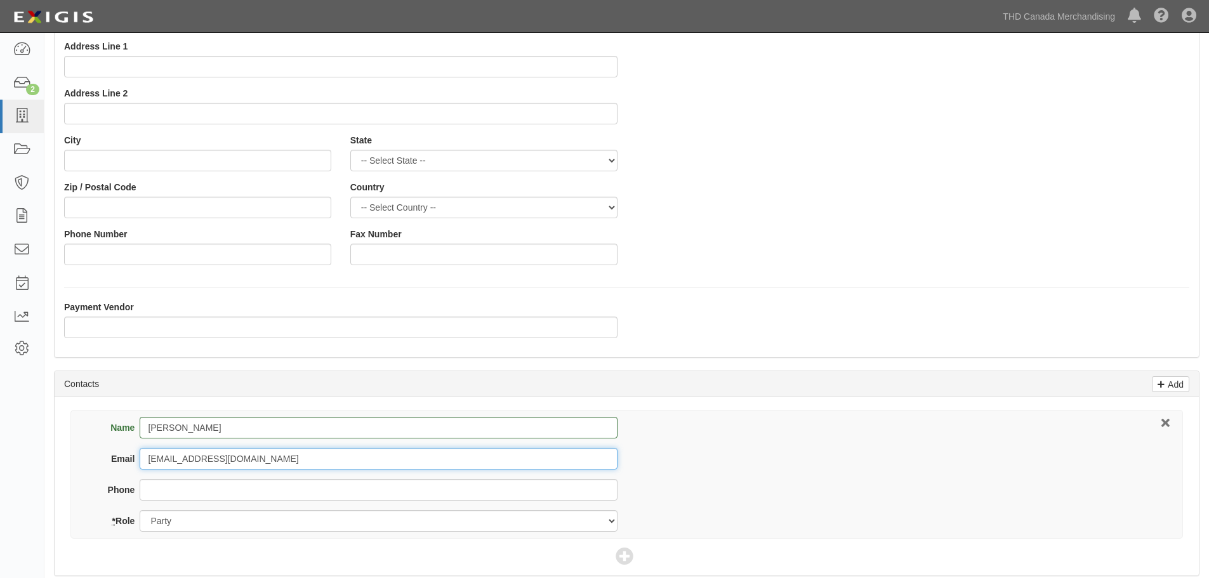
type input "[EMAIL_ADDRESS][DOMAIN_NAME]"
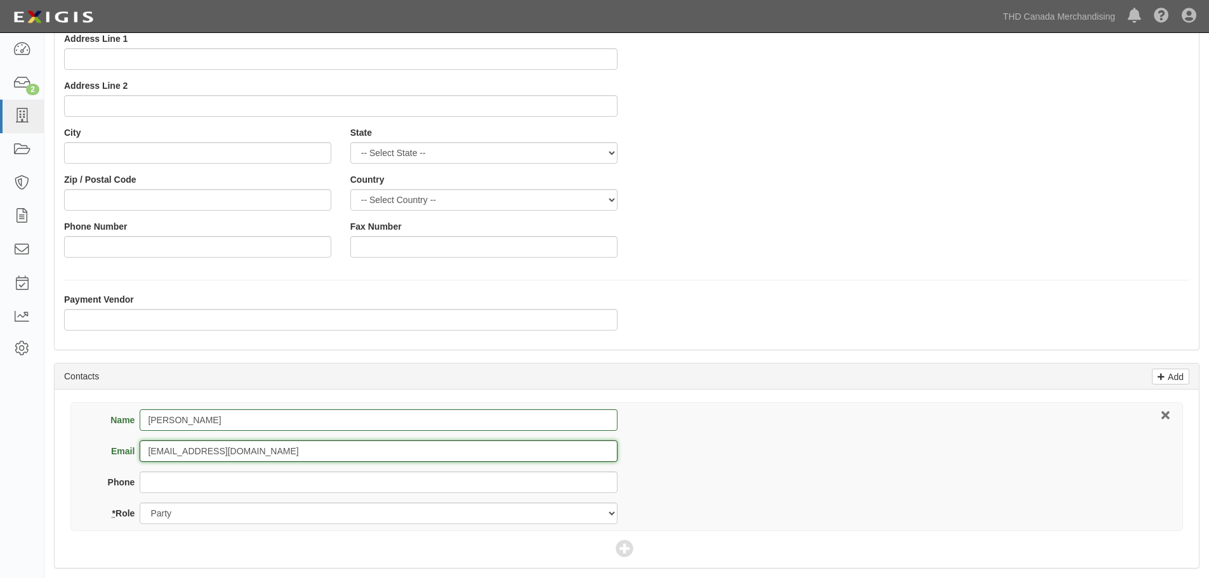
scroll to position [281, 0]
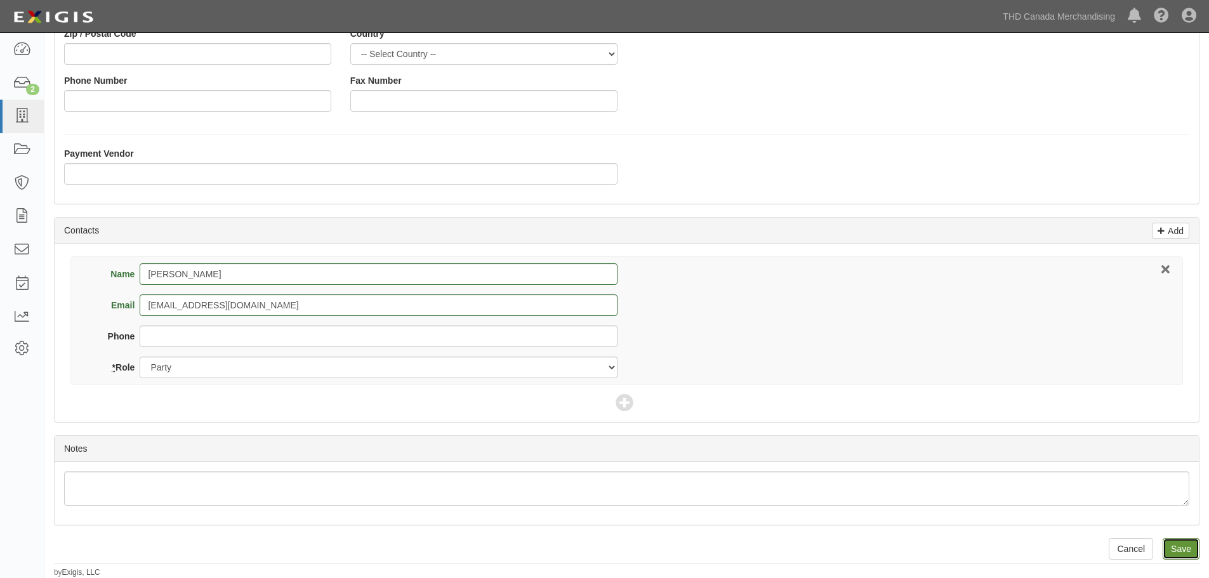
click at [1175, 549] on input "Save" at bounding box center [1181, 549] width 37 height 22
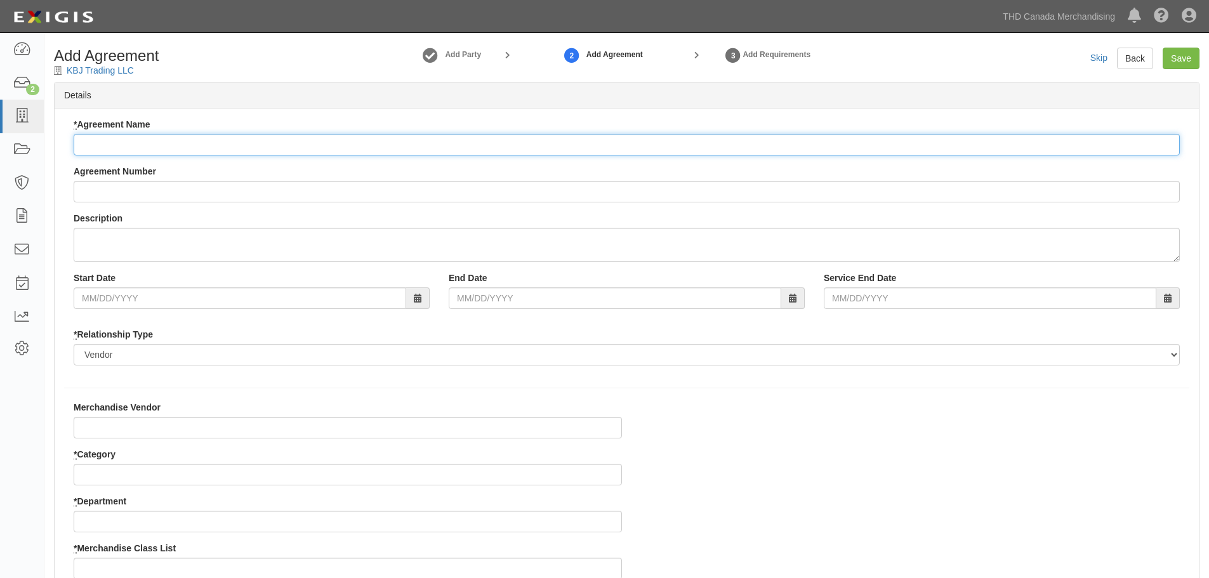
click at [117, 142] on input "* Agreement Name" at bounding box center [627, 145] width 1106 height 22
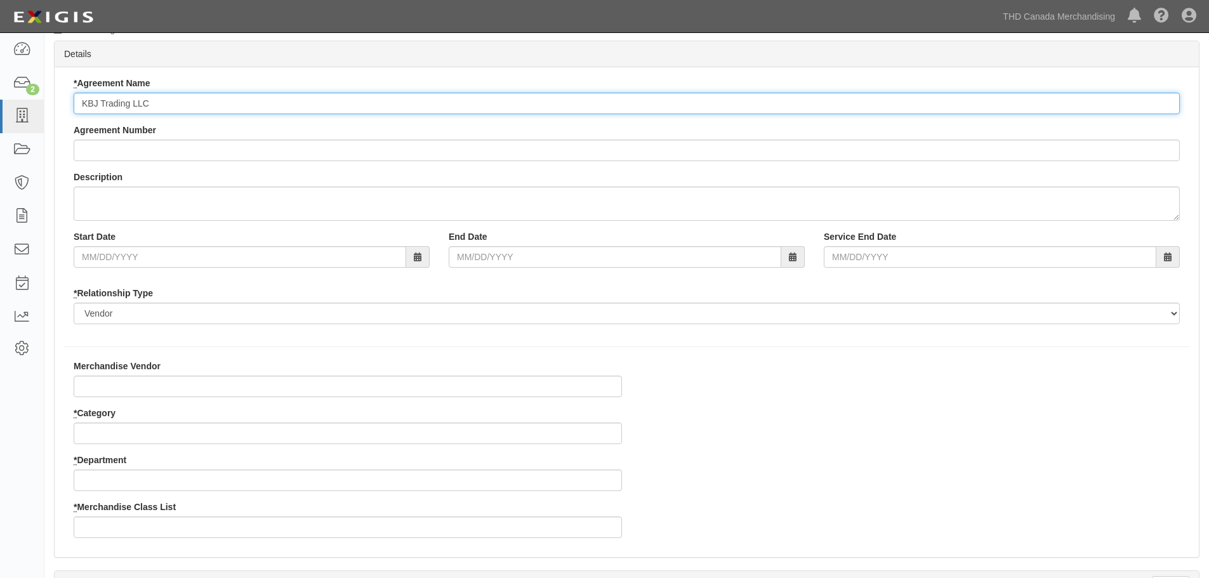
scroll to position [63, 0]
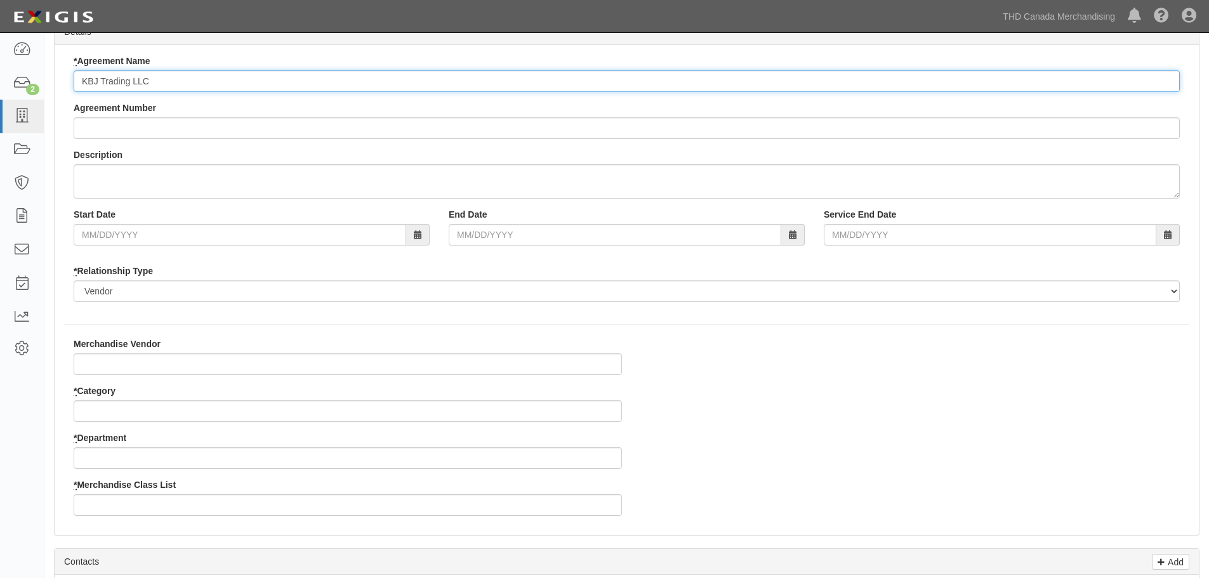
type input "KBJ Trading LLC"
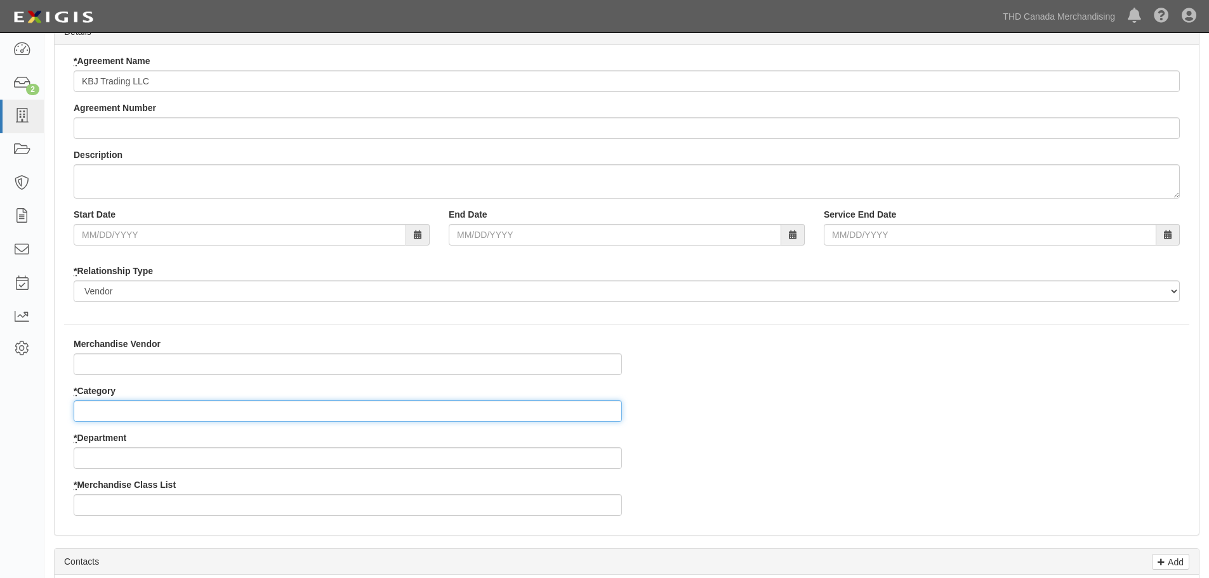
click at [138, 414] on input "* Category" at bounding box center [348, 411] width 548 height 22
type input "2"
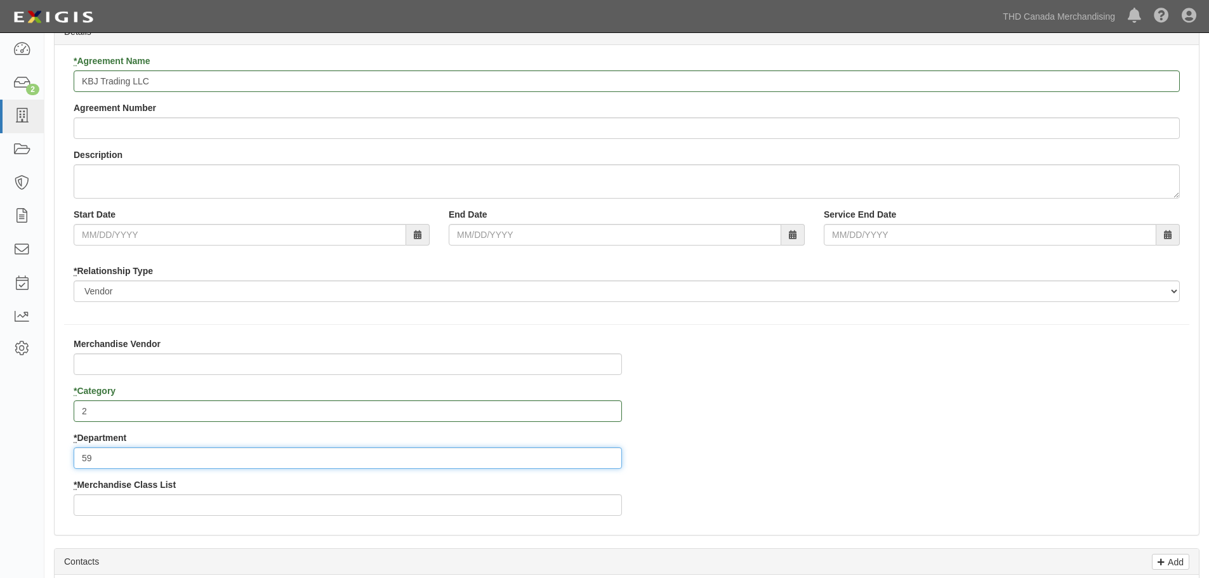
type input "59"
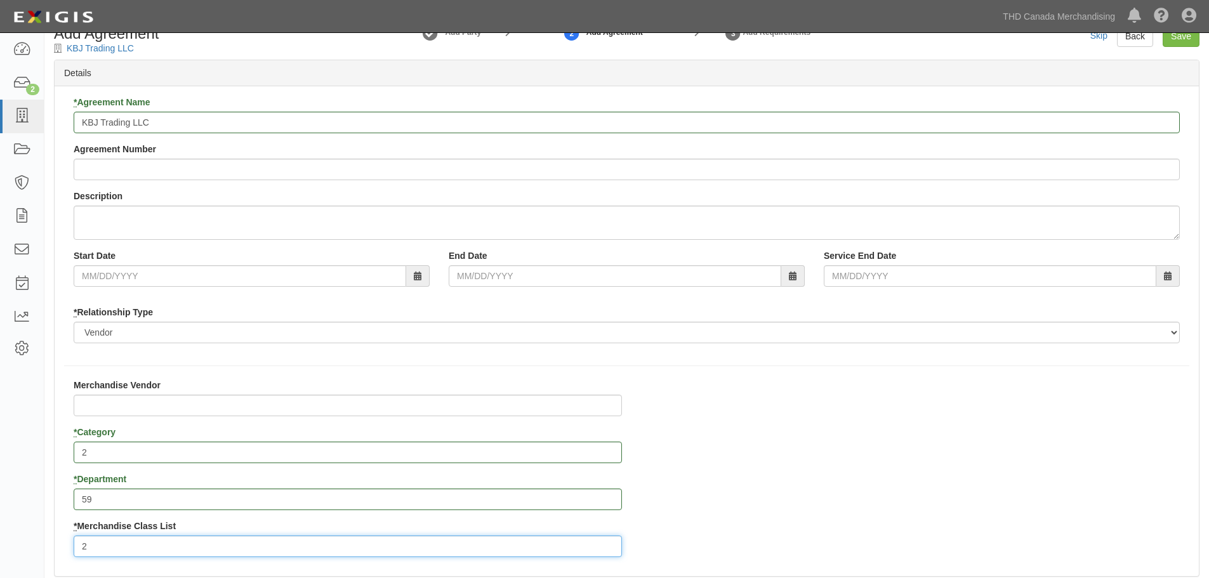
scroll to position [0, 0]
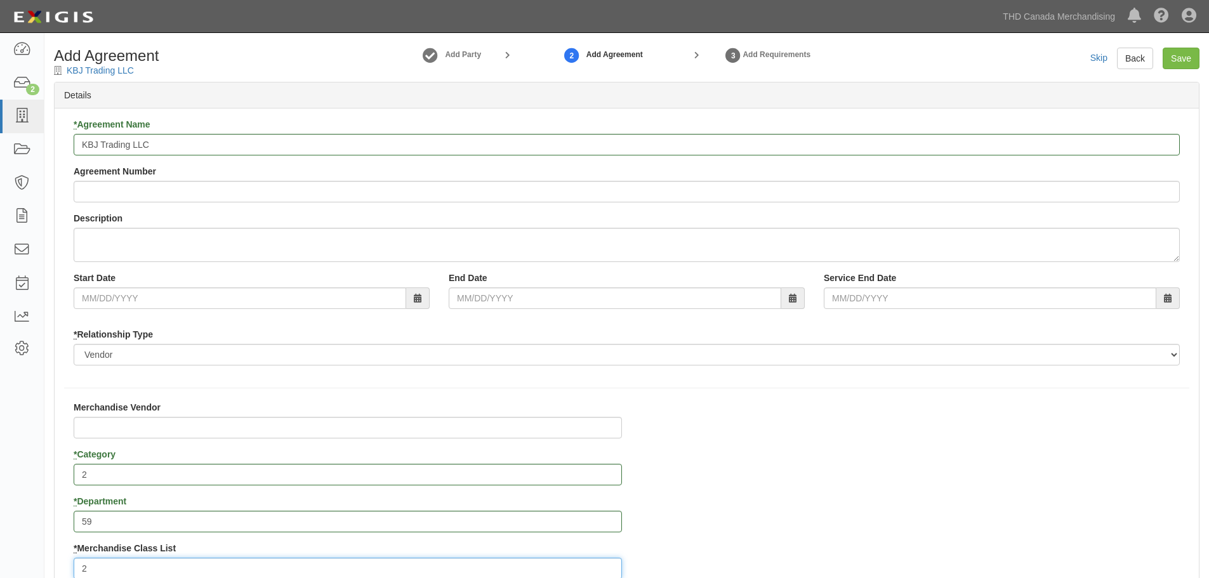
type input "2"
click at [1179, 60] on input "Save" at bounding box center [1181, 59] width 37 height 22
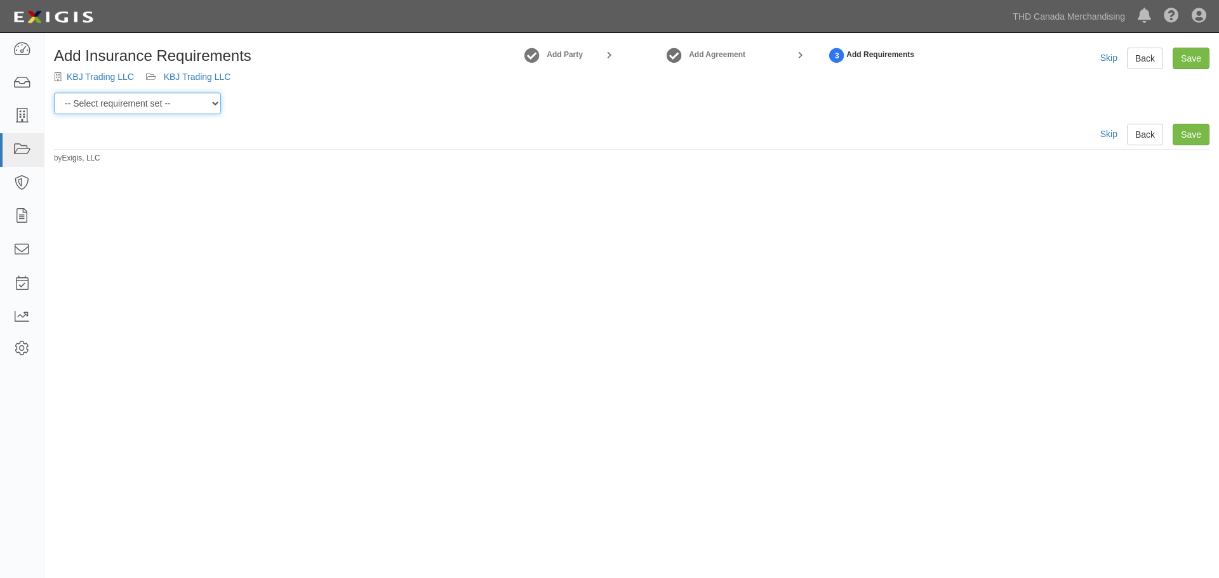
click at [184, 103] on select "-- Select requirement set -- $20M GL (Canadian Supplier) $20M GL (Non-Canadian …" at bounding box center [137, 104] width 167 height 22
select select "31587"
click at [54, 93] on select "-- Select requirement set -- $20M GL (Canadian Supplier) $20M GL (Non-Canadian …" at bounding box center [137, 104] width 167 height 22
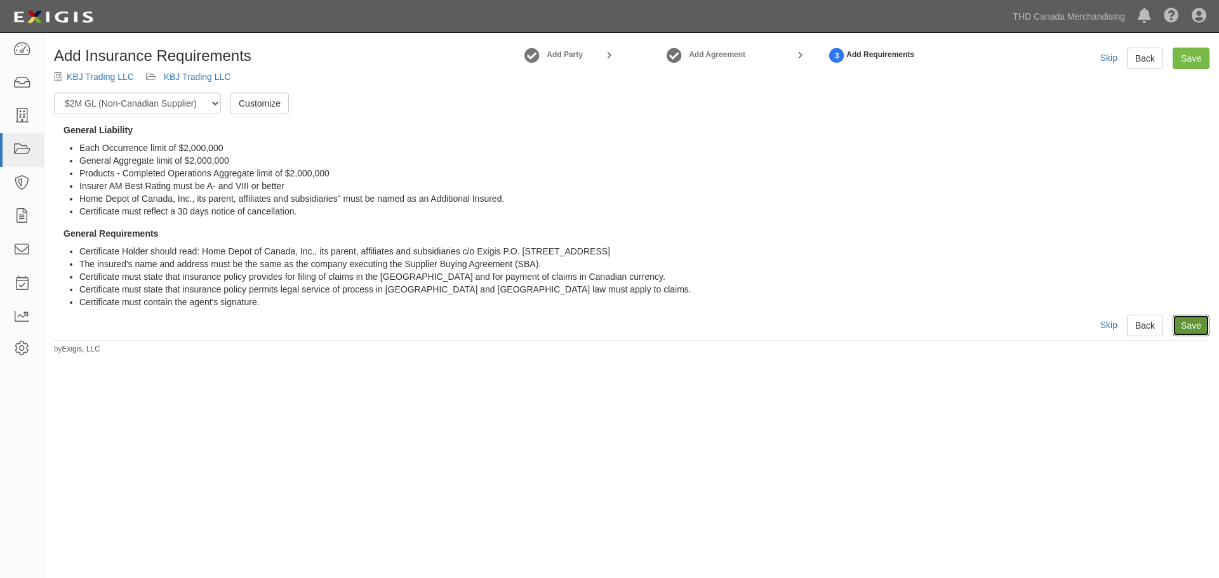
click at [1193, 325] on link "Save" at bounding box center [1190, 326] width 37 height 22
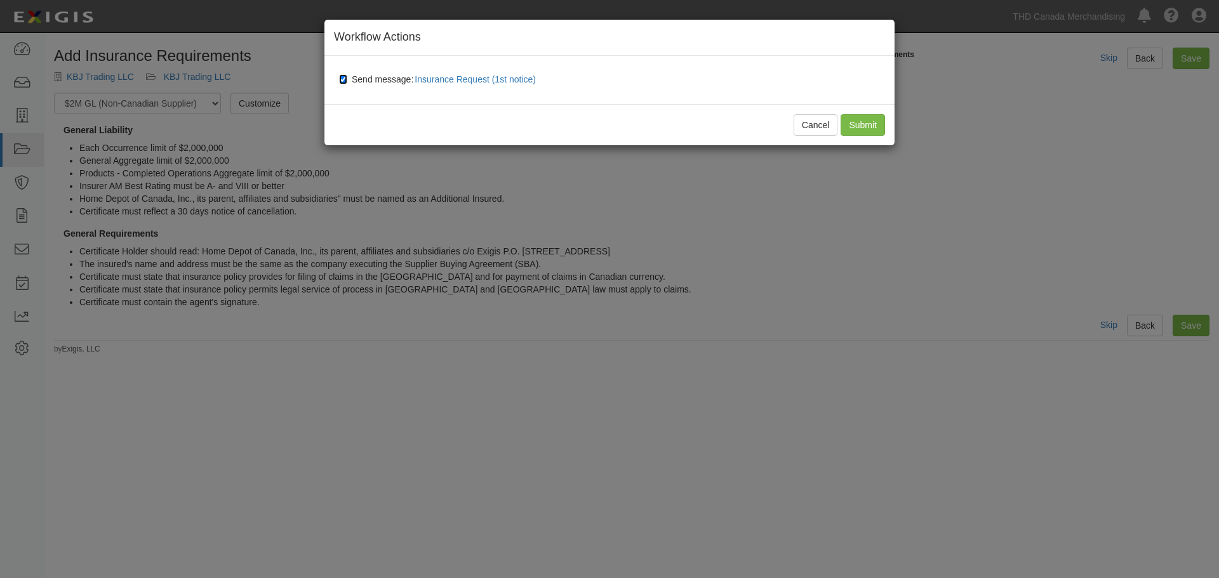
click at [344, 79] on input "Send message: Insurance Request (1st notice)" at bounding box center [343, 79] width 8 height 10
checkbox input "false"
click at [857, 122] on input "Submit" at bounding box center [862, 125] width 44 height 22
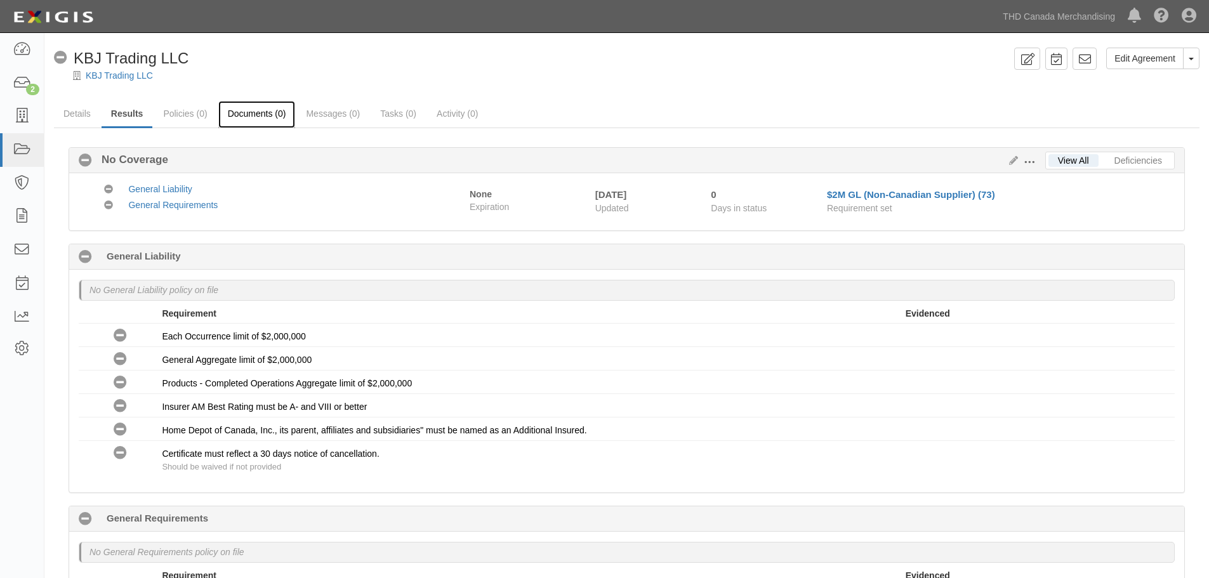
click at [263, 114] on link "Documents (0)" at bounding box center [256, 114] width 77 height 27
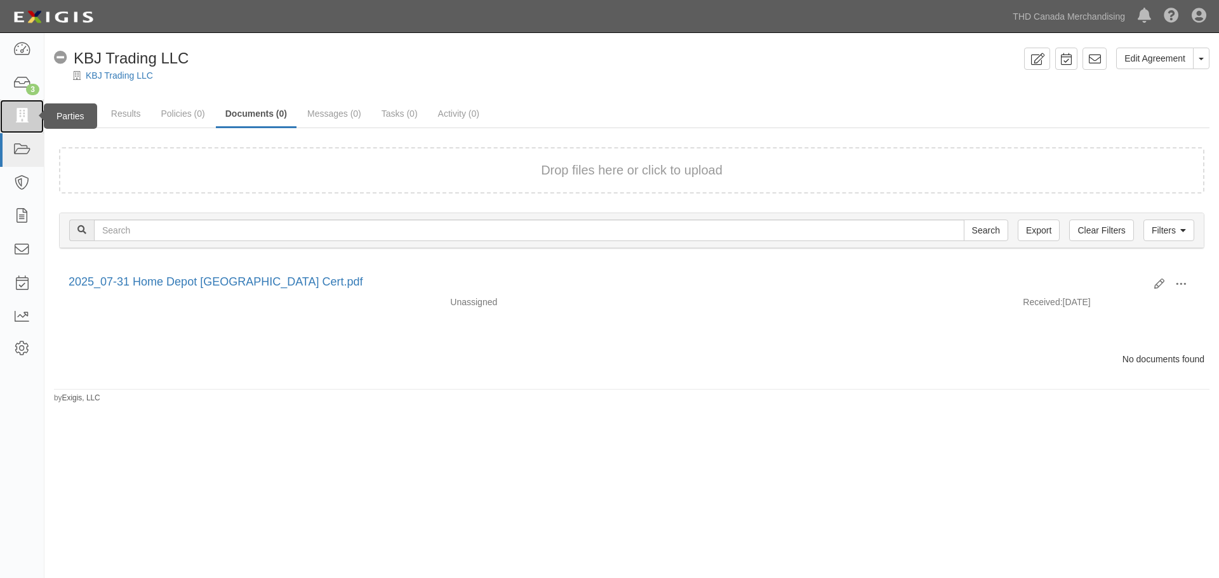
click at [23, 121] on icon at bounding box center [22, 116] width 18 height 15
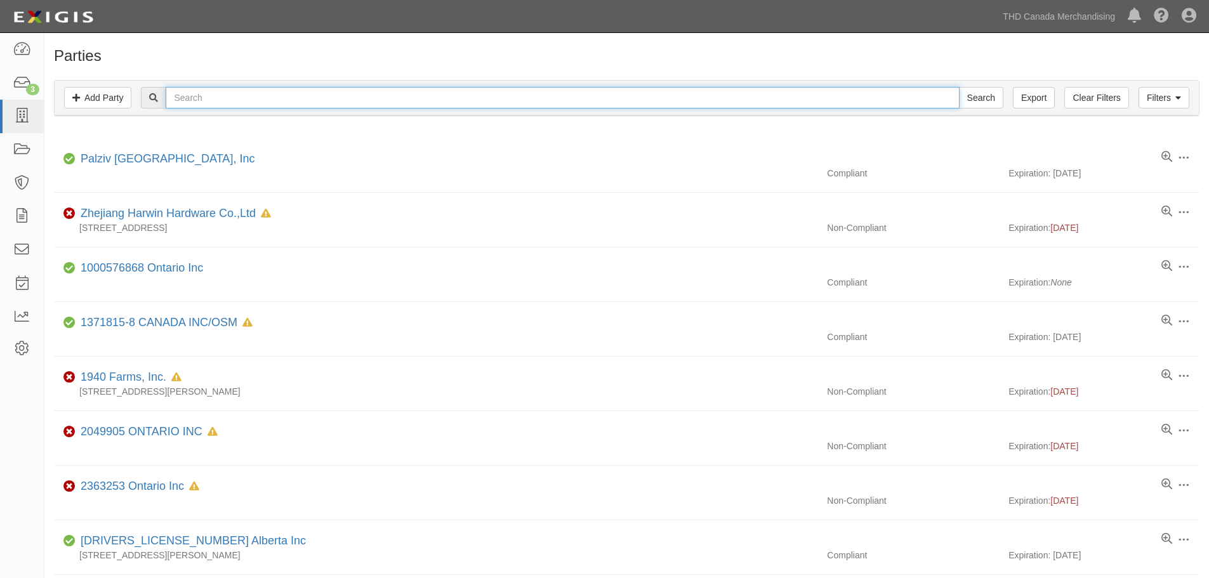
click at [222, 98] on input "text" at bounding box center [562, 98] width 793 height 22
type input "[GEOGRAPHIC_DATA]"
click at [959, 87] on input "Search" at bounding box center [981, 98] width 44 height 22
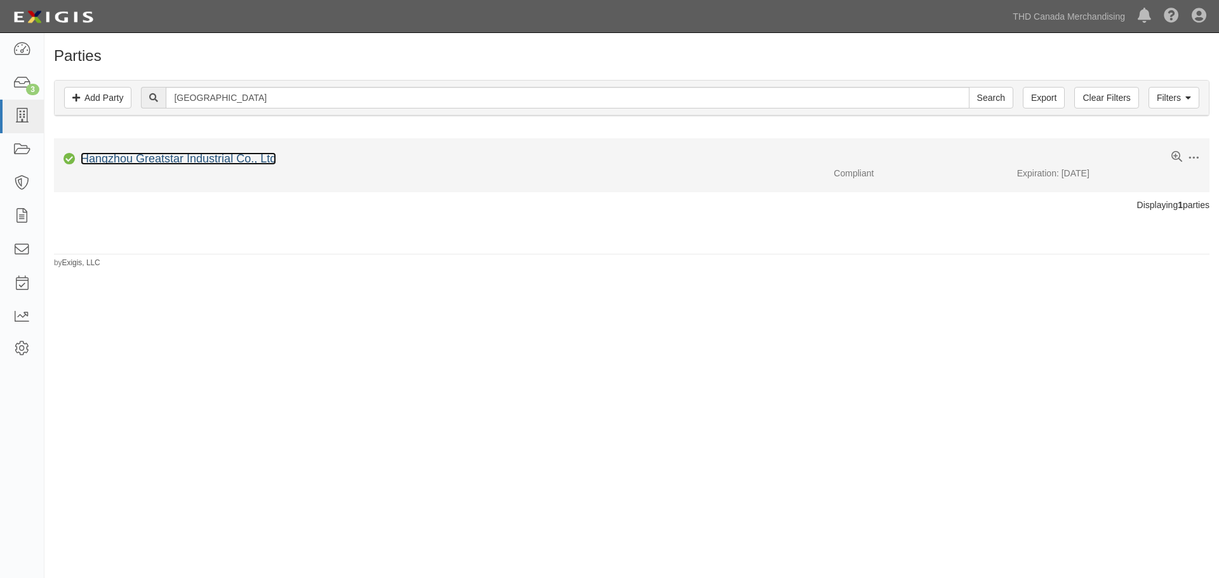
click at [154, 161] on link "Hangzhou Greatstar Industrial Co., Ltd" at bounding box center [178, 158] width 195 height 13
